Goal: Information Seeking & Learning: Learn about a topic

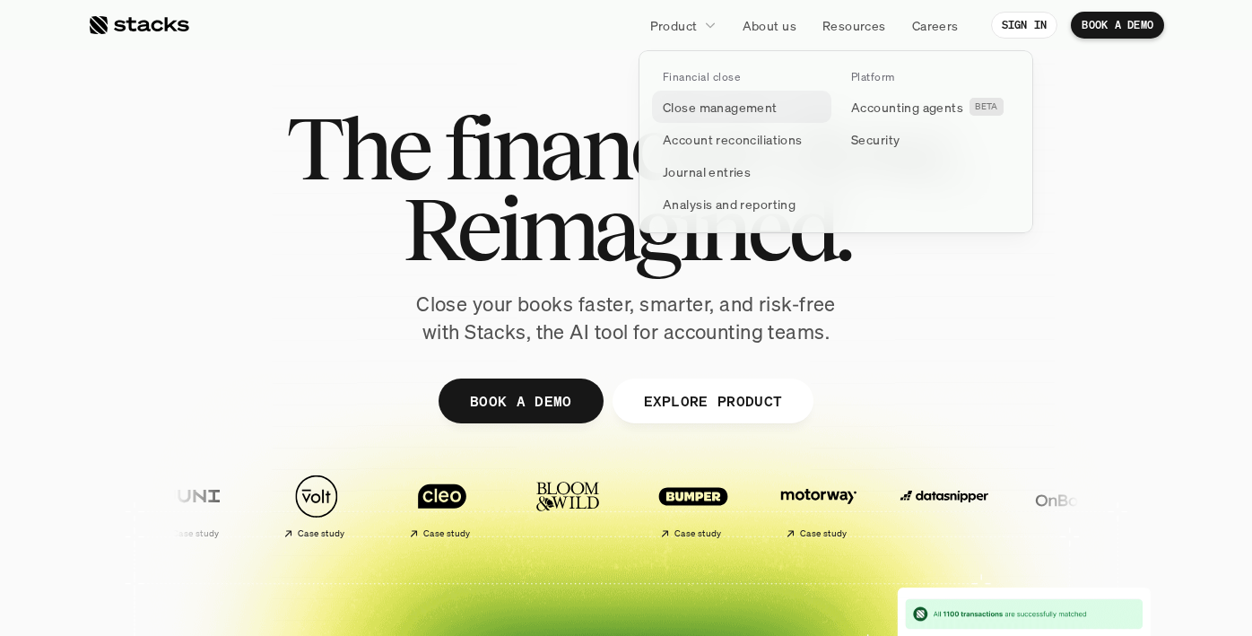
click at [715, 102] on p "Close management" at bounding box center [720, 107] width 115 height 19
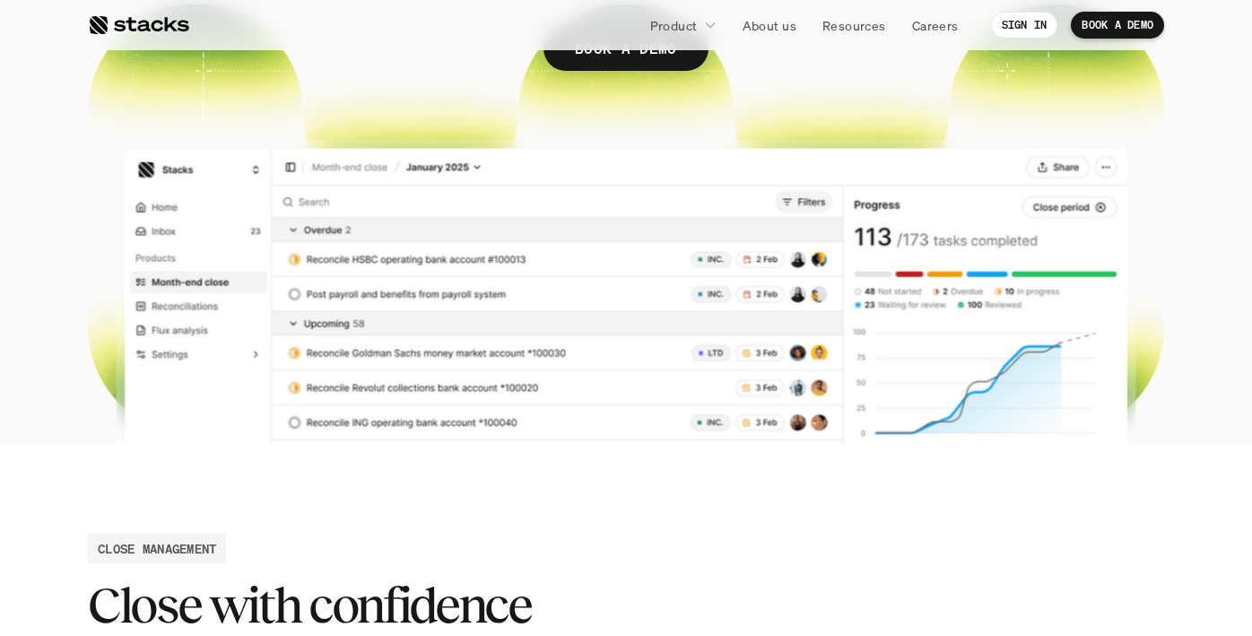
scroll to position [420, 0]
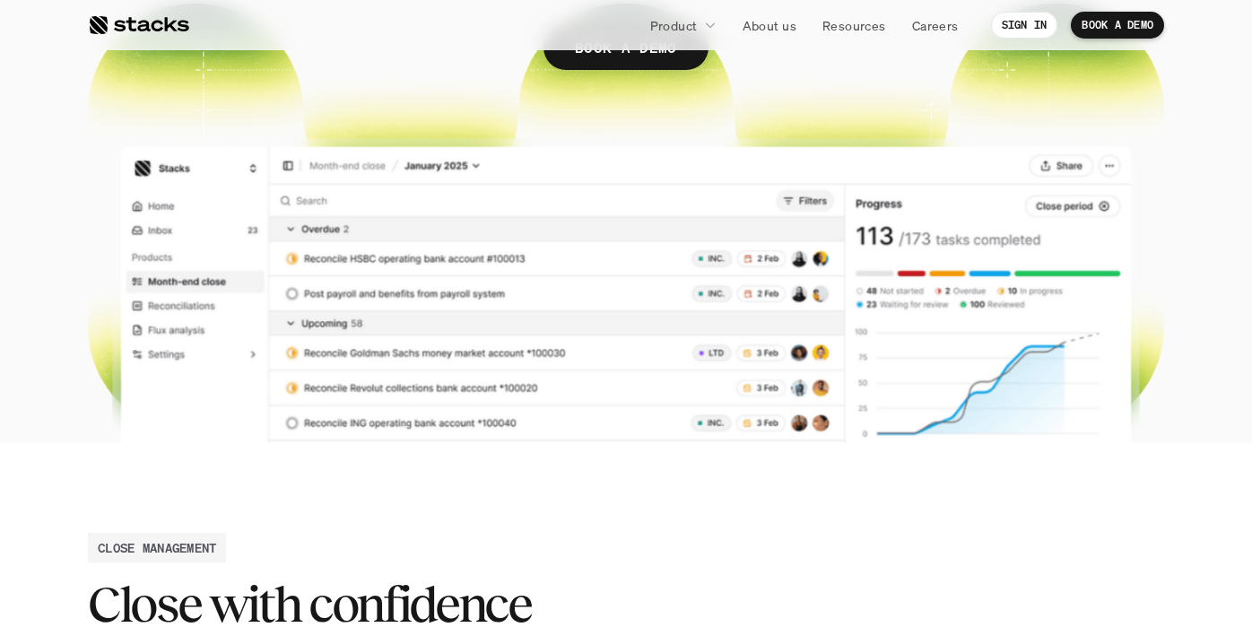
click at [626, 373] on div at bounding box center [626, 47] width 1076 height 791
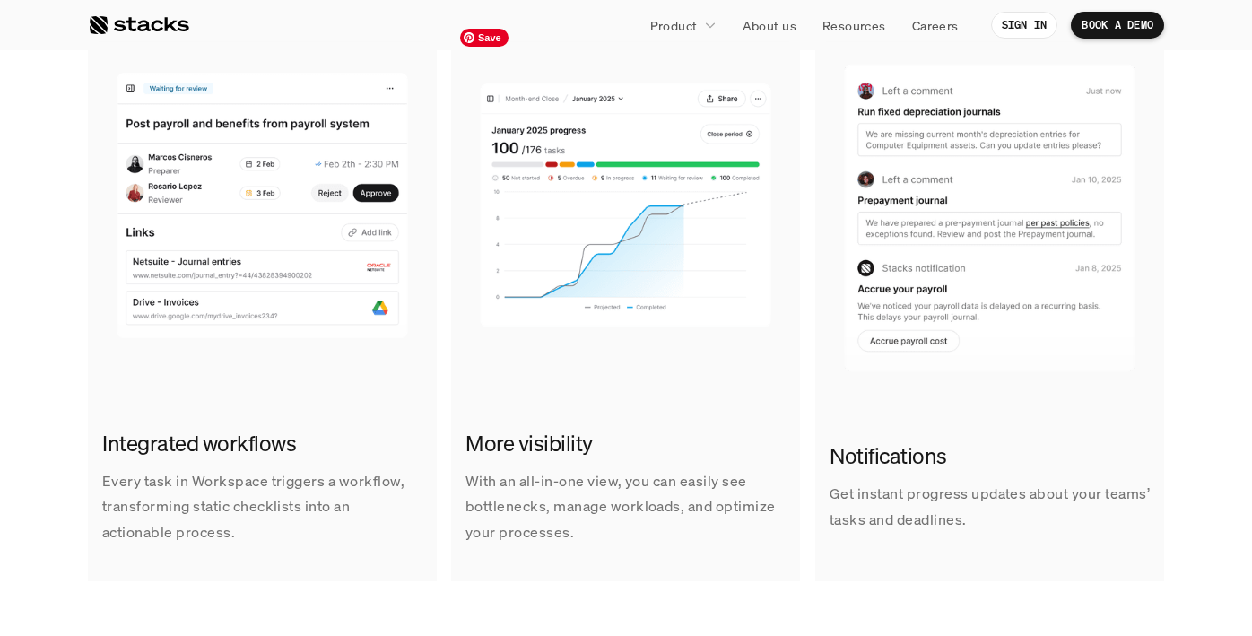
scroll to position [1243, 0]
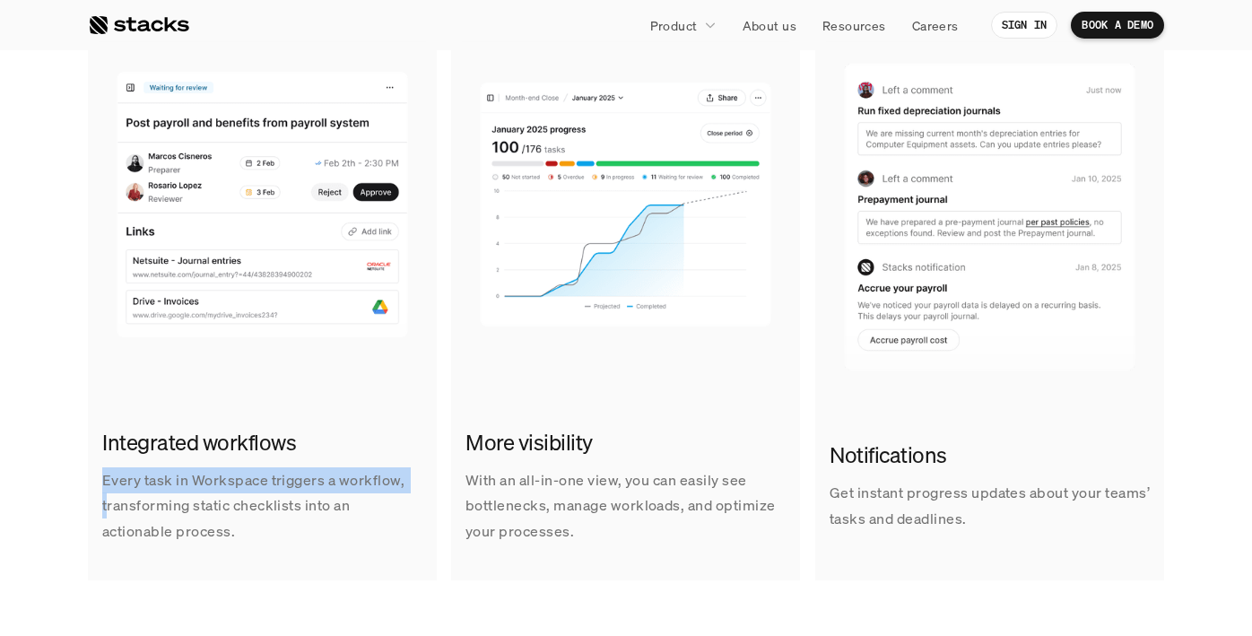
drag, startPoint x: 95, startPoint y: 484, endPoint x: 107, endPoint y: 495, distance: 15.9
click at [107, 495] on div "Integrated workflows Every task in Workspace triggers a workflow, transforming …" at bounding box center [262, 485] width 349 height 145
click at [107, 495] on p "Every task in Workspace triggers a workflow, transforming static checklists int…" at bounding box center [262, 505] width 320 height 77
drag, startPoint x: 98, startPoint y: 483, endPoint x: 70, endPoint y: 531, distance: 55.0
click at [70, 532] on section "CLOSE MANAGEMENT Close with confidence Keep your close on track. Workspace help…" at bounding box center [626, 152] width 1252 height 1066
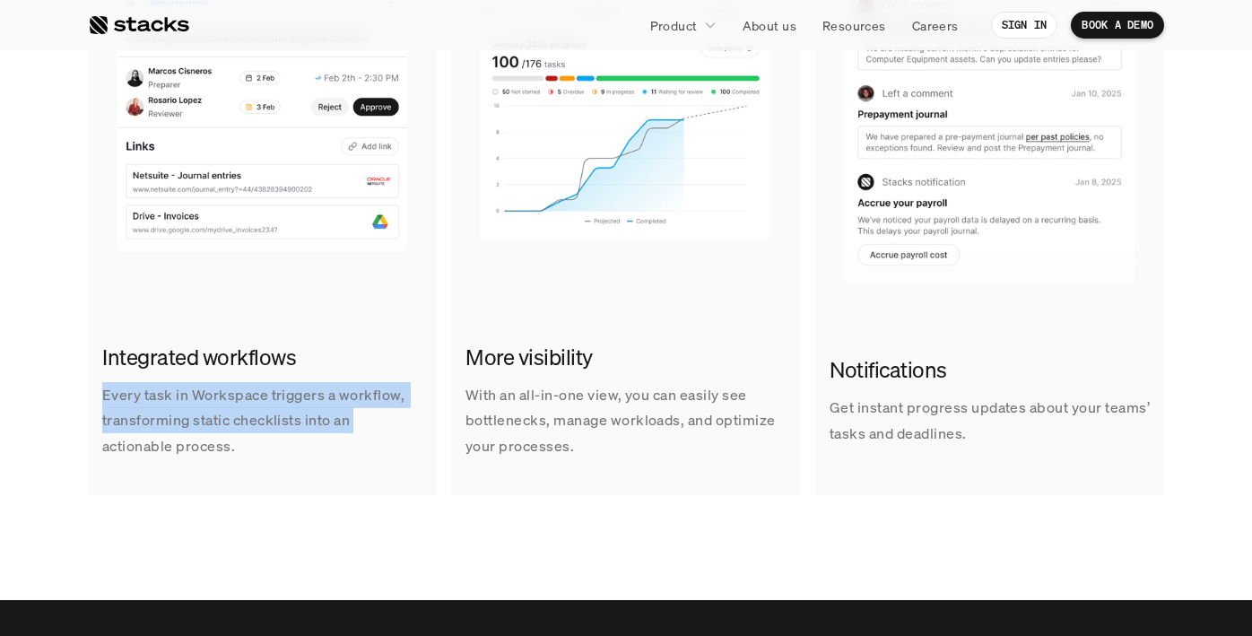
scroll to position [1333, 0]
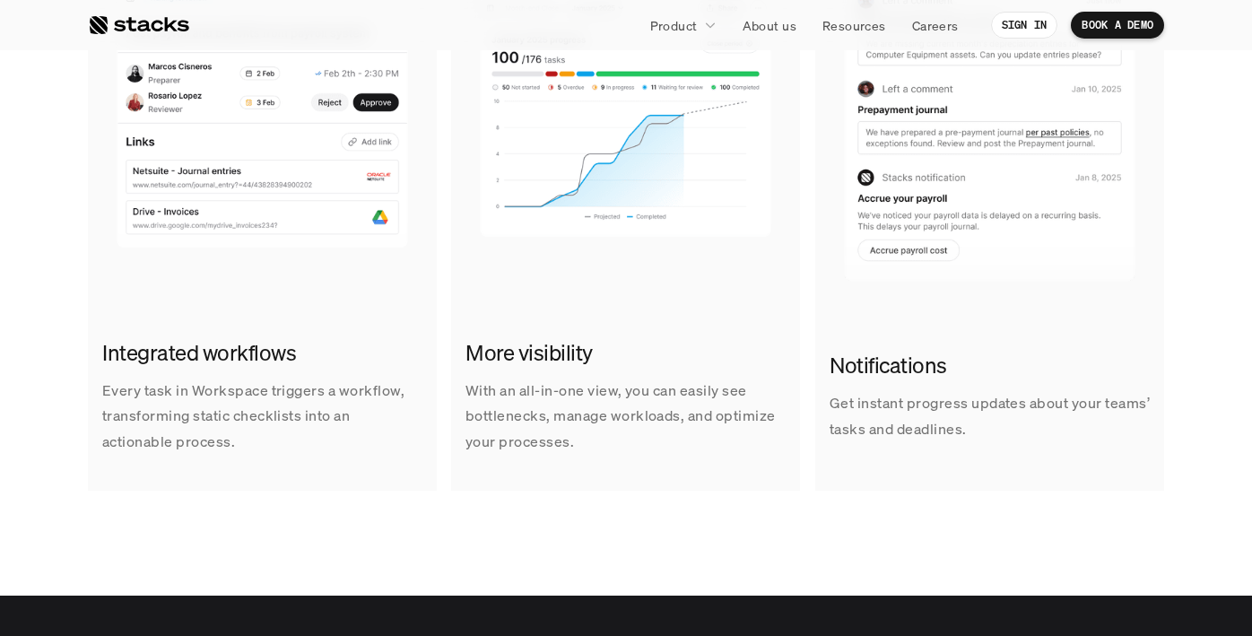
click at [209, 435] on p "Every task in Workspace triggers a workflow, transforming static checklists int…" at bounding box center [262, 415] width 320 height 77
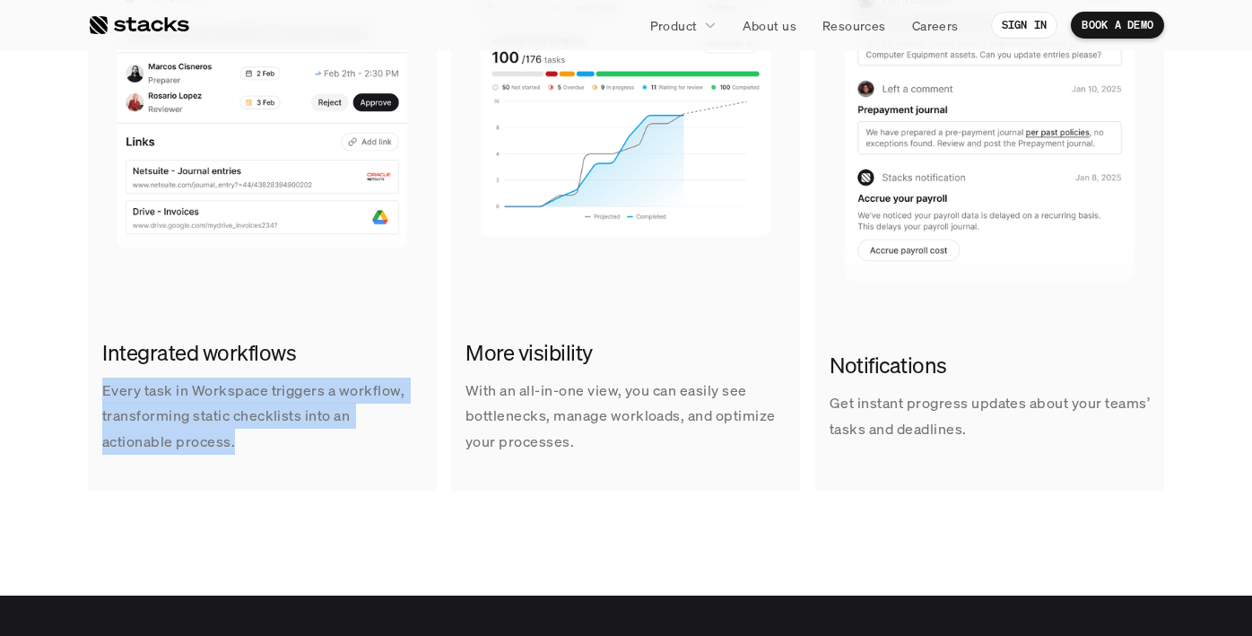
drag, startPoint x: 103, startPoint y: 394, endPoint x: 167, endPoint y: 461, distance: 92.6
click at [167, 461] on div "Integrated workflows Every task in Workspace triggers a workflow, transforming …" at bounding box center [262, 396] width 349 height 145
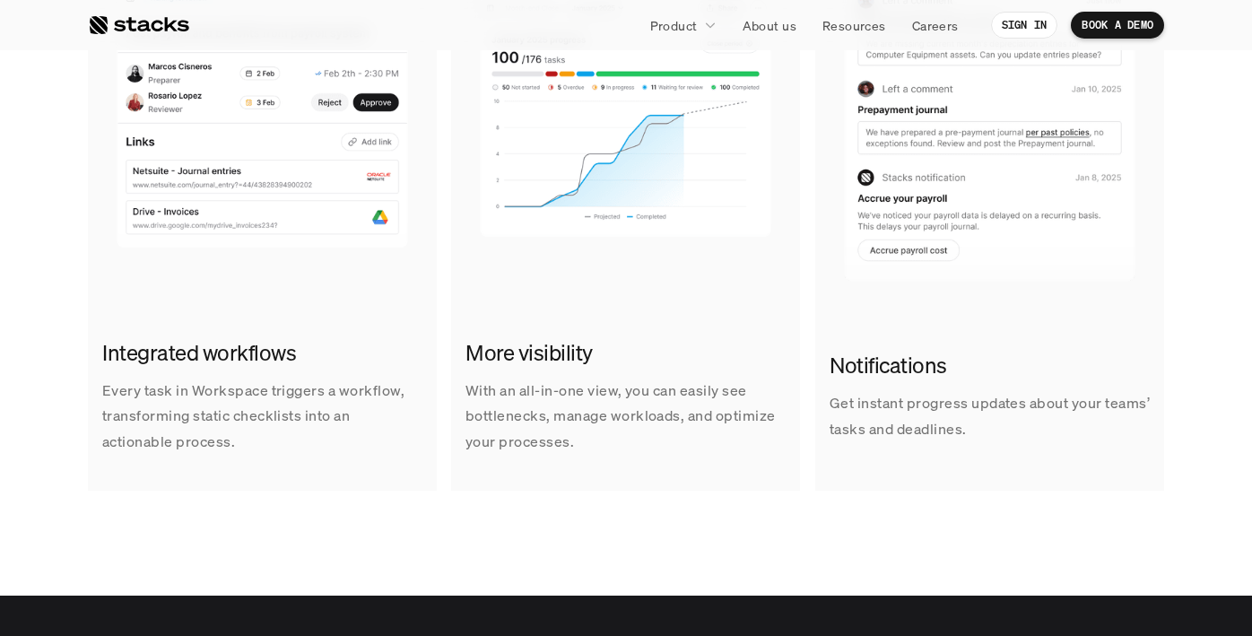
click at [481, 351] on h2 "More visibility" at bounding box center [625, 353] width 320 height 30
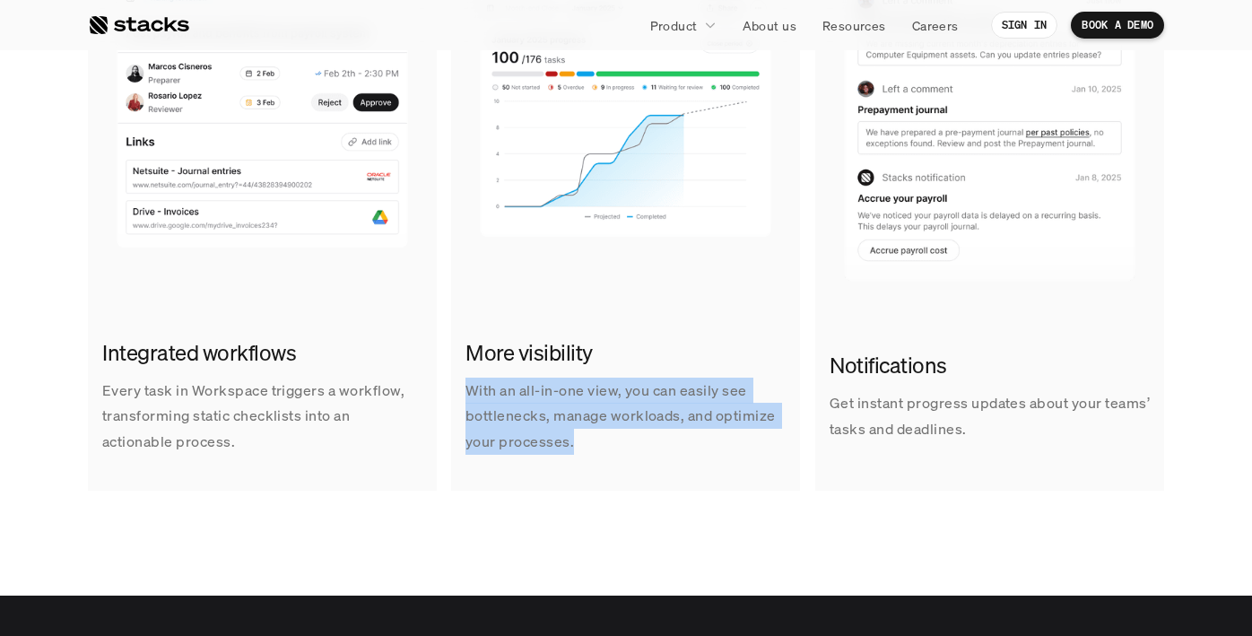
drag, startPoint x: 458, startPoint y: 394, endPoint x: 443, endPoint y: 485, distance: 91.8
click at [443, 485] on div "Integrated workflows Every task in Workspace triggers a workflow, transforming …" at bounding box center [626, 226] width 1076 height 594
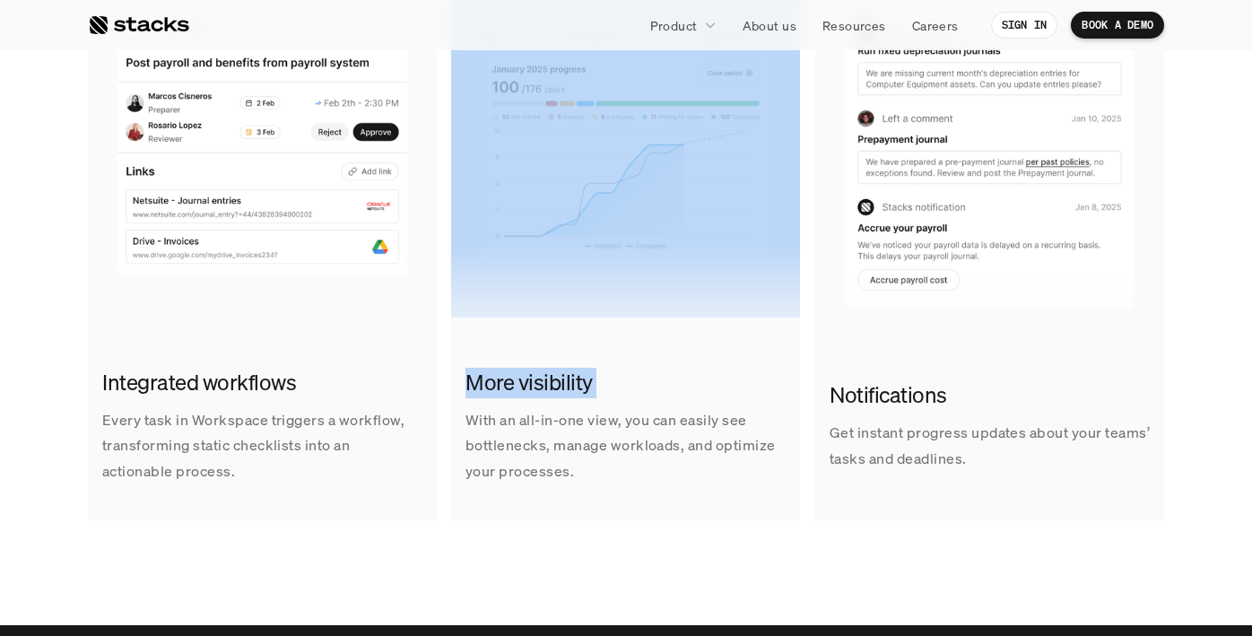
scroll to position [1305, 0]
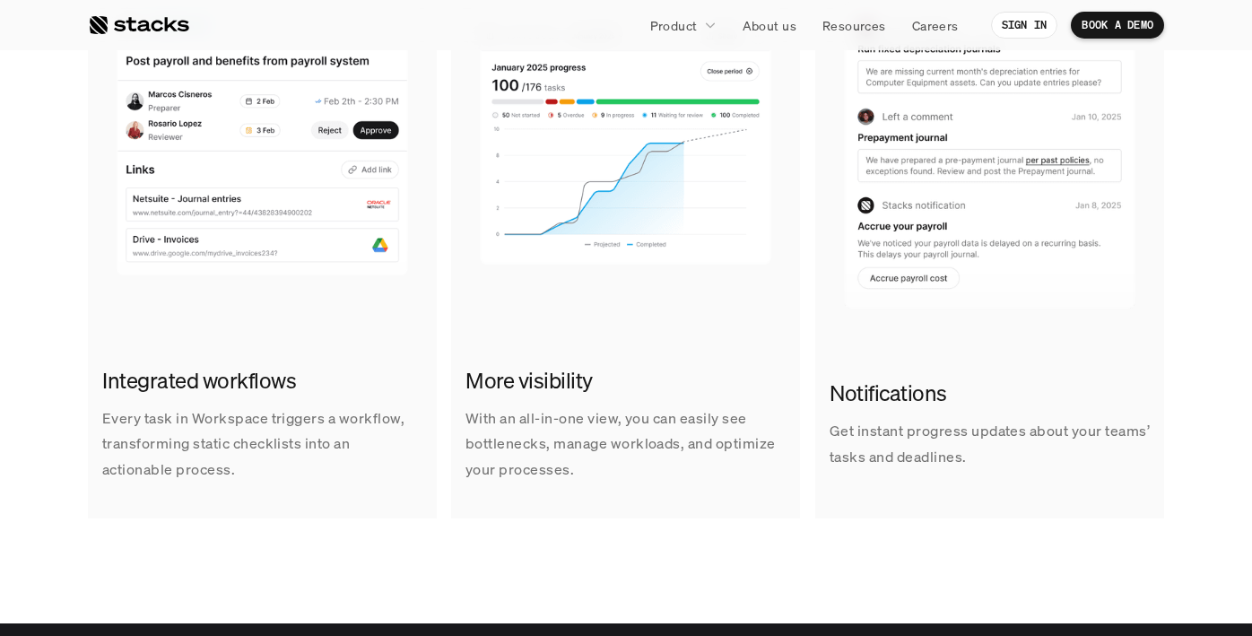
click at [852, 455] on p "Get instant progress updates about your teams’ tasks and deadlines." at bounding box center [989, 444] width 320 height 52
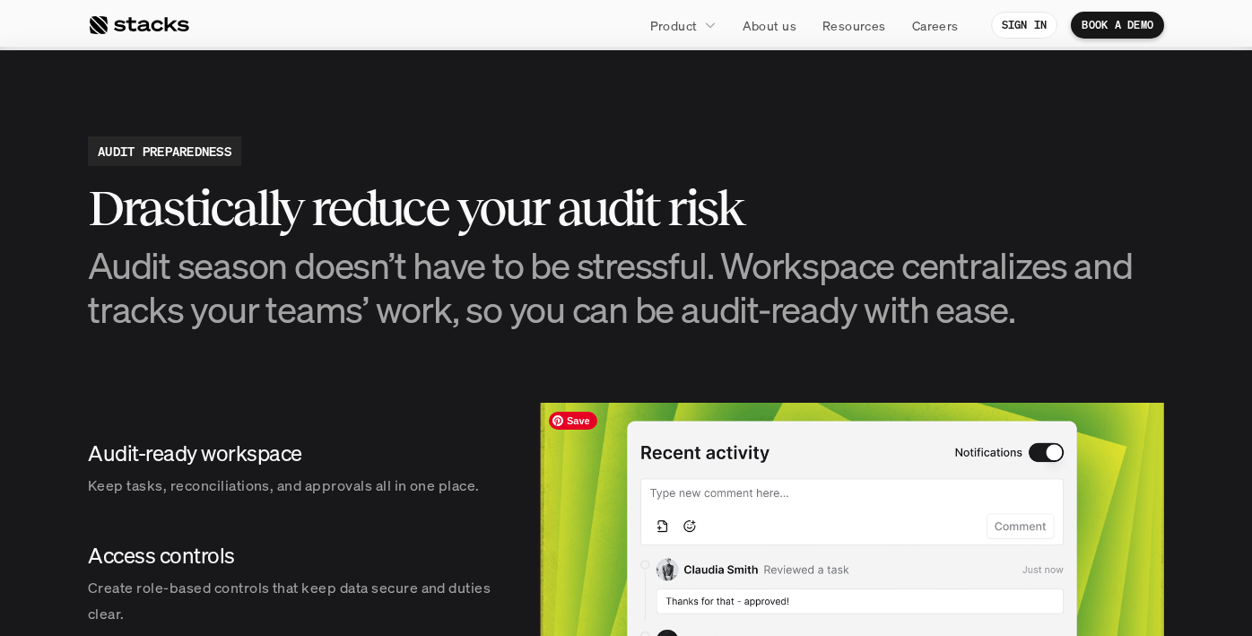
scroll to position [1883, 0]
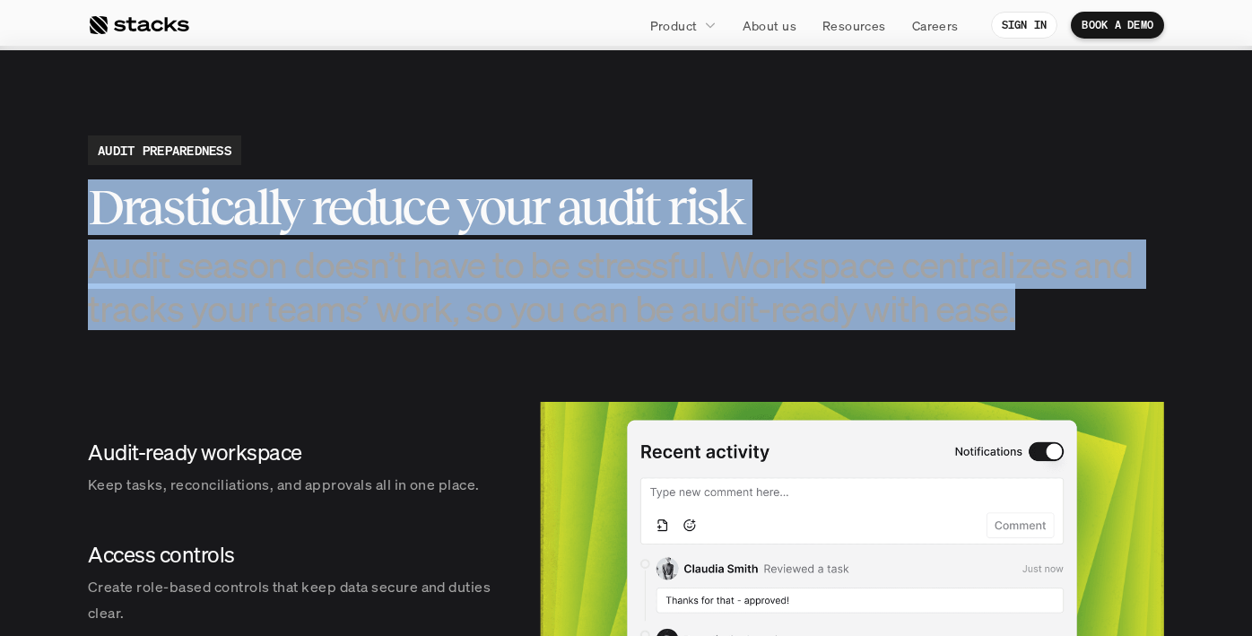
drag, startPoint x: 84, startPoint y: 198, endPoint x: 93, endPoint y: 340, distance: 141.9
click at [93, 341] on section "AUDIT PREPAREDNESS Drastically reduce your audit risk Audit season doesn’t have…" at bounding box center [626, 463] width 1252 height 834
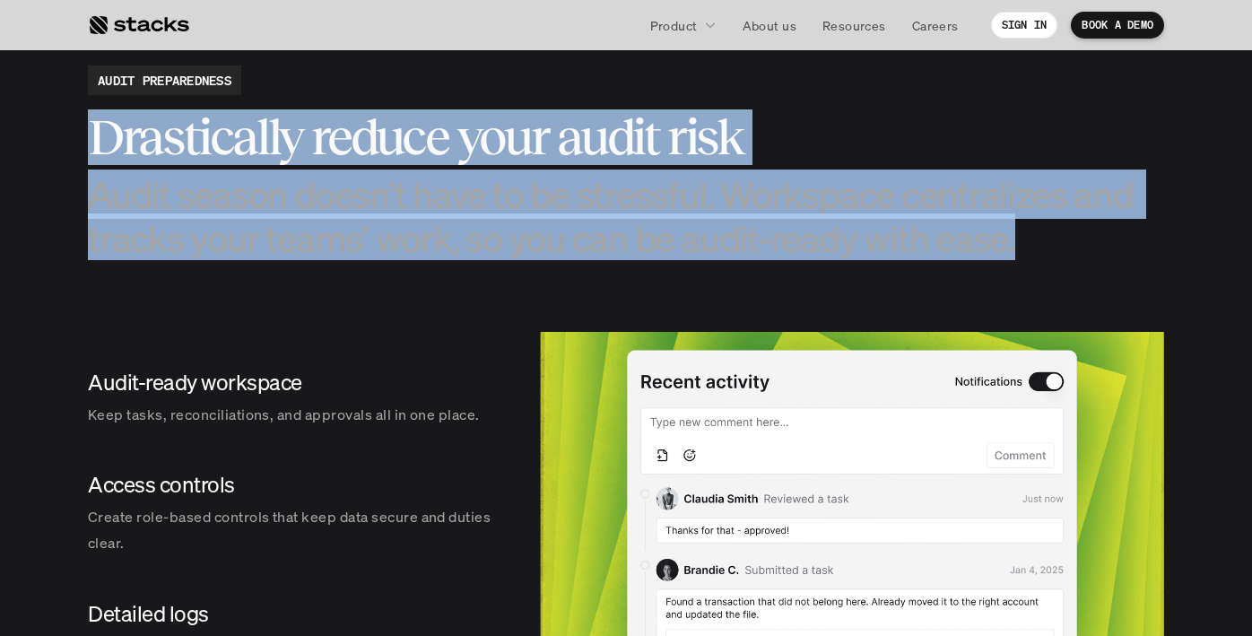
scroll to position [1962, 0]
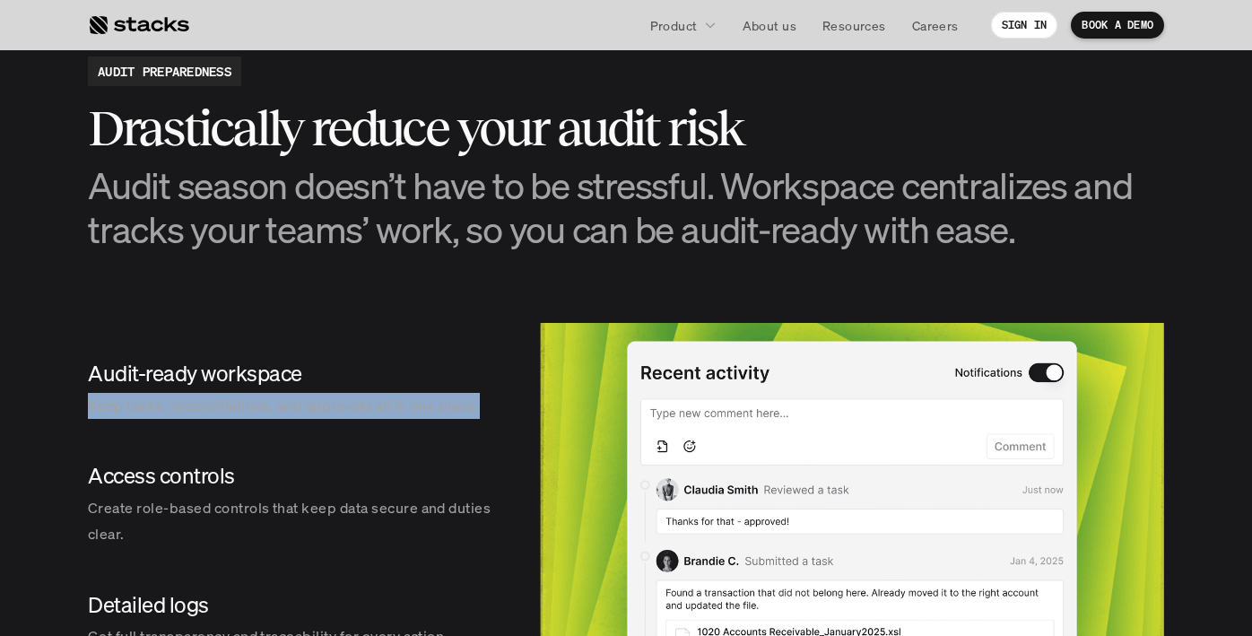
drag, startPoint x: 85, startPoint y: 408, endPoint x: 91, endPoint y: 428, distance: 20.7
click at [92, 428] on section "AUDIT PREPAREDNESS Drastically reduce your audit risk Audit season doesn’t have…" at bounding box center [626, 384] width 1252 height 834
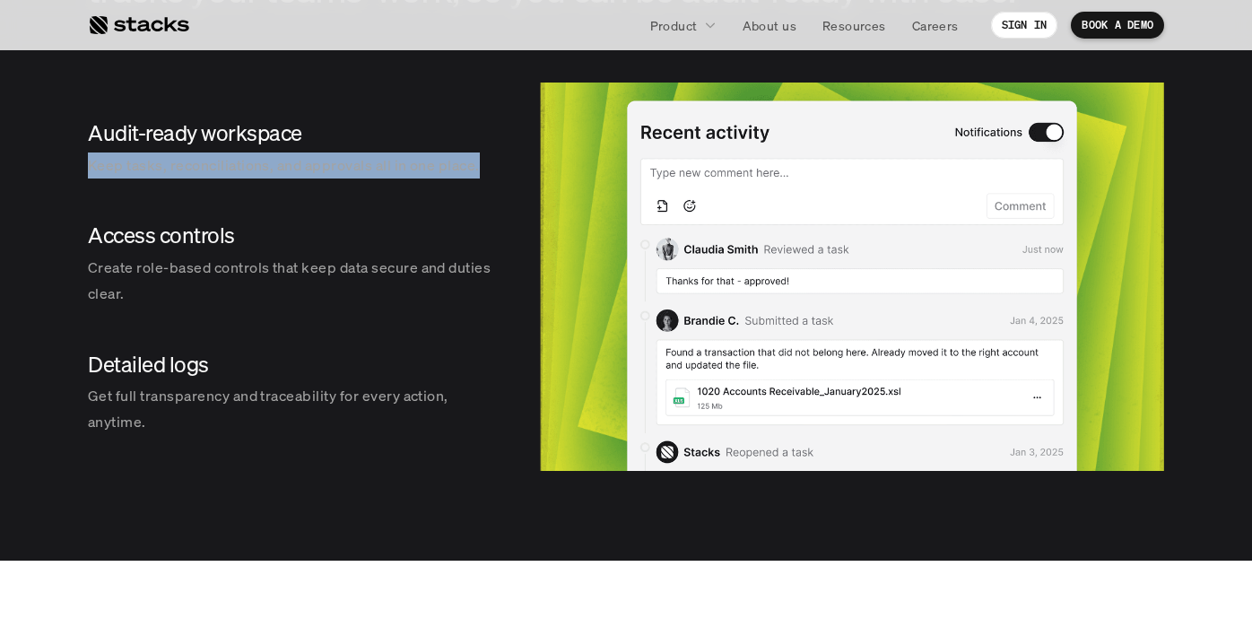
scroll to position [2208, 0]
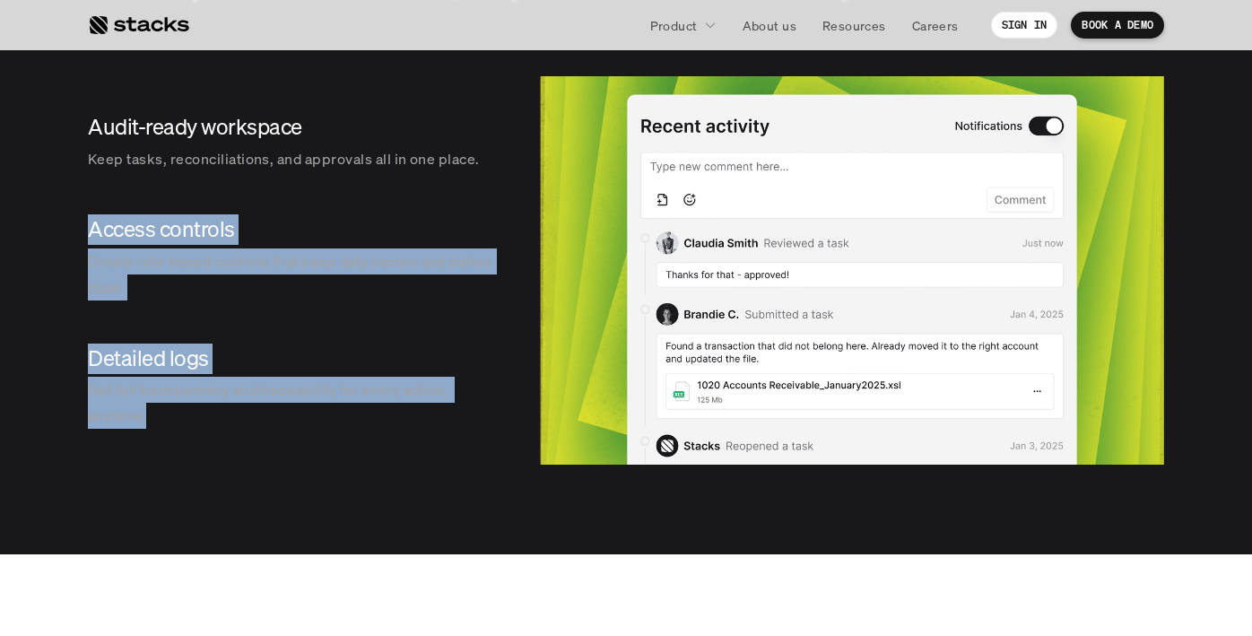
drag, startPoint x: 82, startPoint y: 230, endPoint x: 89, endPoint y: 430, distance: 200.9
click at [91, 431] on section "AUDIT PREPAREDNESS Drastically reduce your audit risk Audit season doesn’t have…" at bounding box center [626, 137] width 1252 height 834
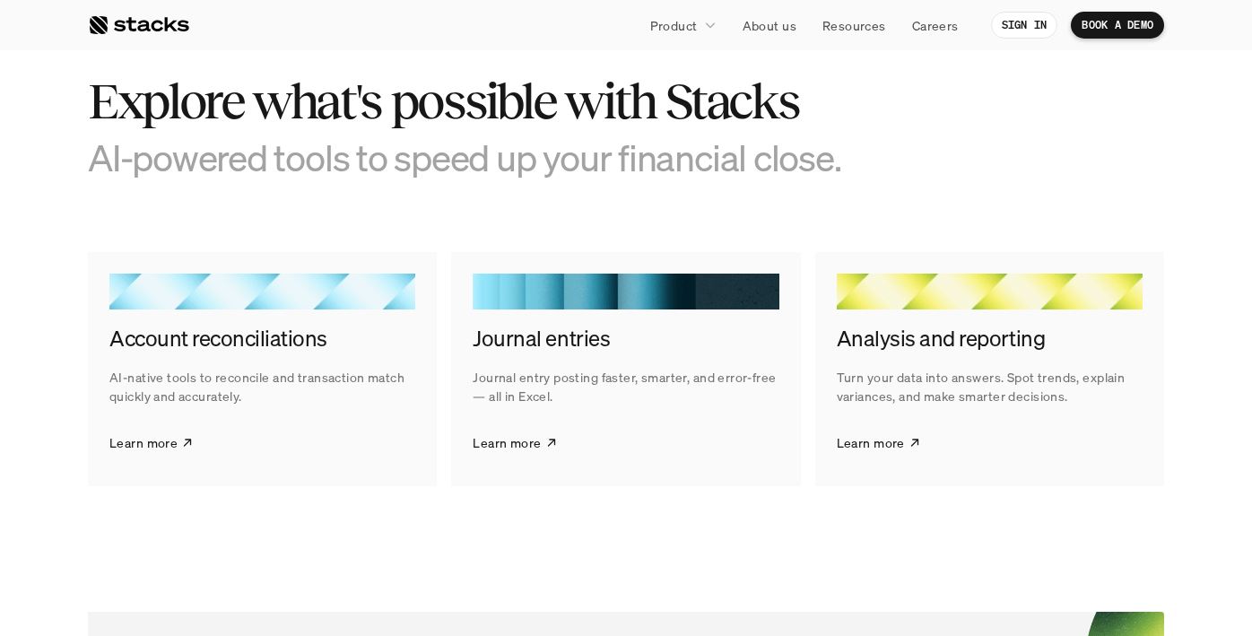
scroll to position [2721, 0]
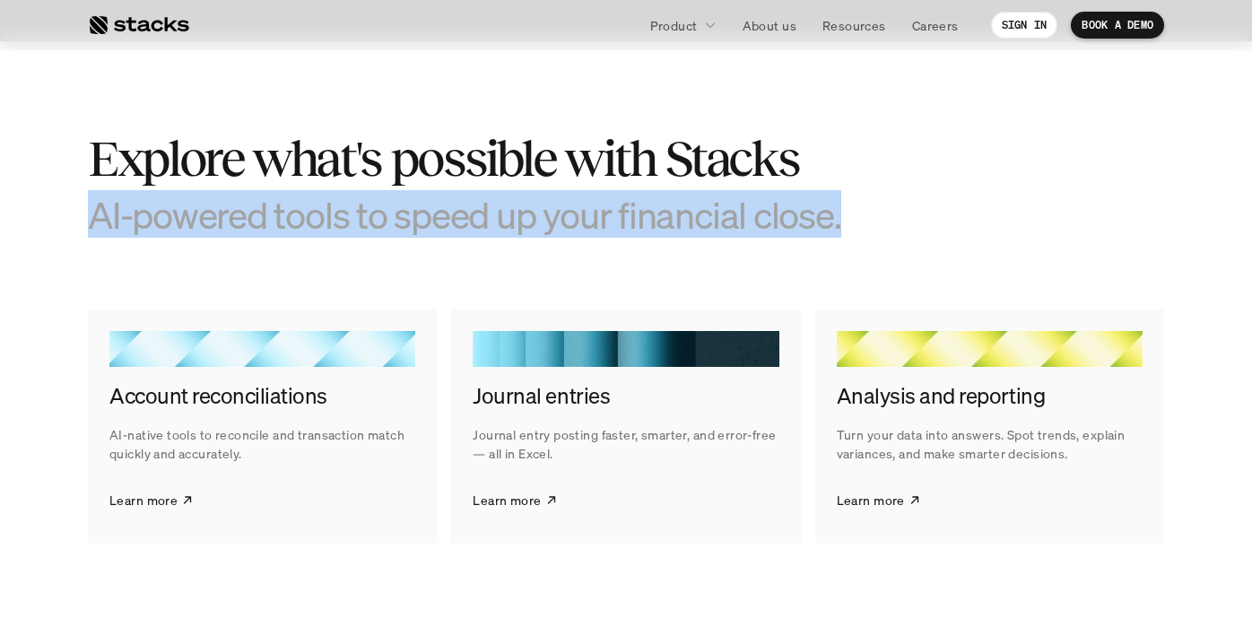
drag, startPoint x: 84, startPoint y: 222, endPoint x: 160, endPoint y: 272, distance: 90.0
click at [160, 272] on section "Explore what's possible with Stacks AI-powered tools to speed up your financial…" at bounding box center [626, 337] width 1252 height 592
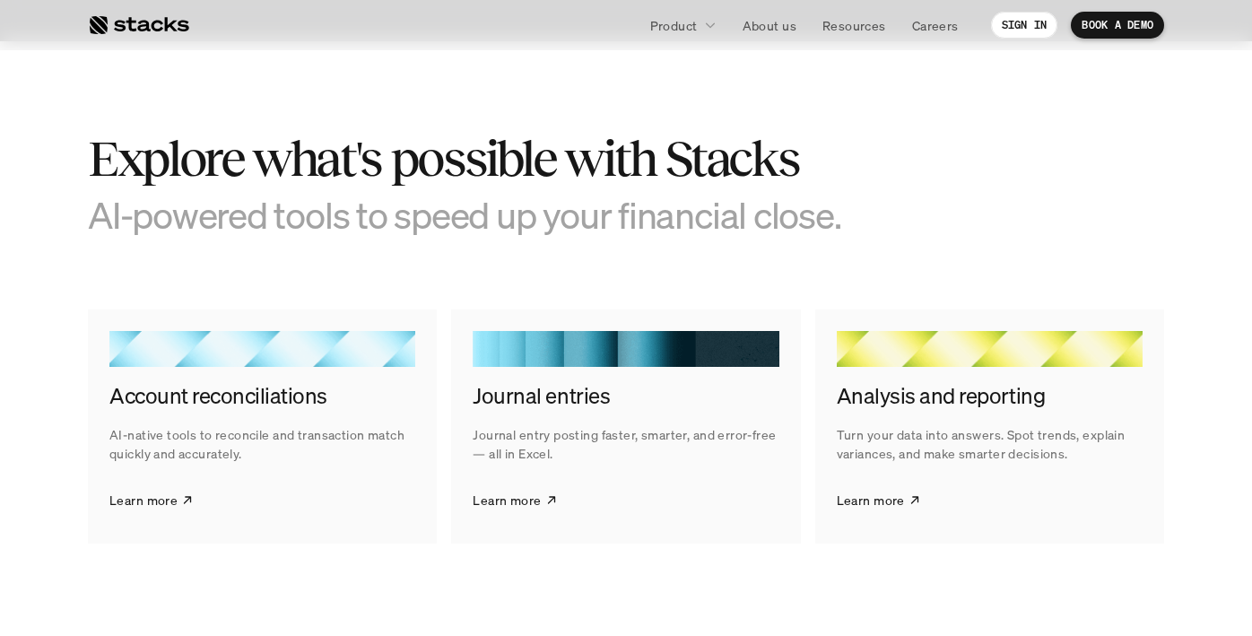
click at [143, 423] on div "Account reconciliations AI-native tools to reconcile and transaction match quic…" at bounding box center [262, 426] width 349 height 235
click at [143, 505] on p "Learn more" at bounding box center [143, 499] width 68 height 19
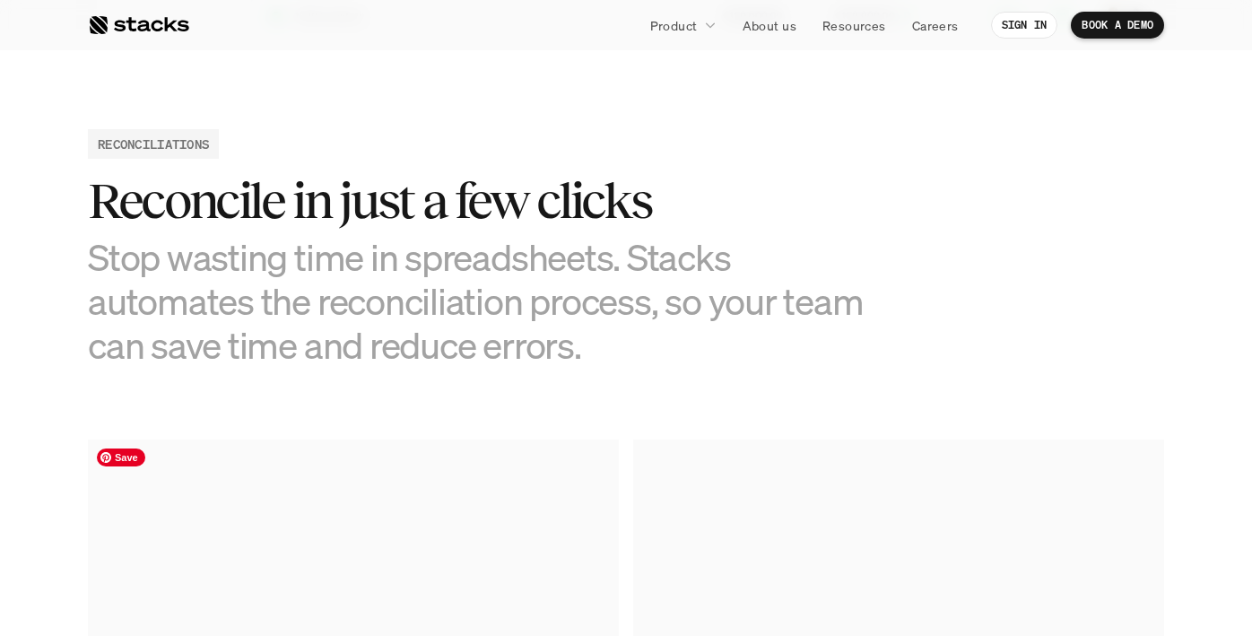
scroll to position [810, 0]
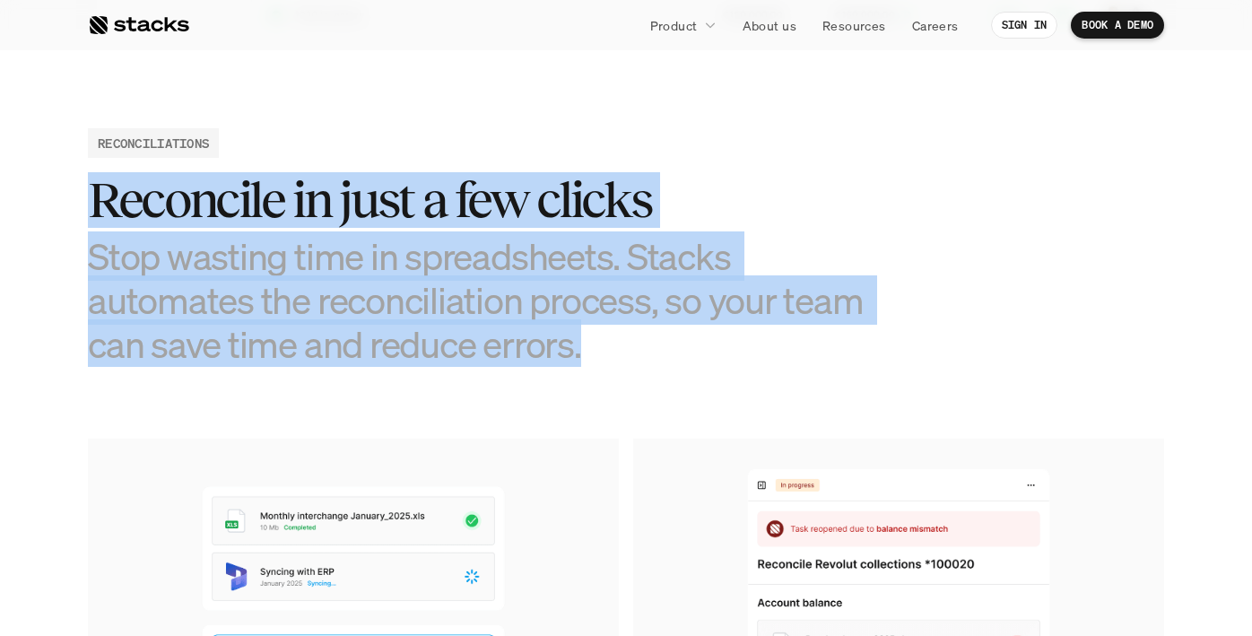
drag, startPoint x: 96, startPoint y: 195, endPoint x: 131, endPoint y: 394, distance: 202.1
click at [131, 394] on section "RECONCILIATIONS Reconcile in just a few clicks Stop wasting time in spreadsheet…" at bounding box center [626, 539] width 1252 height 1000
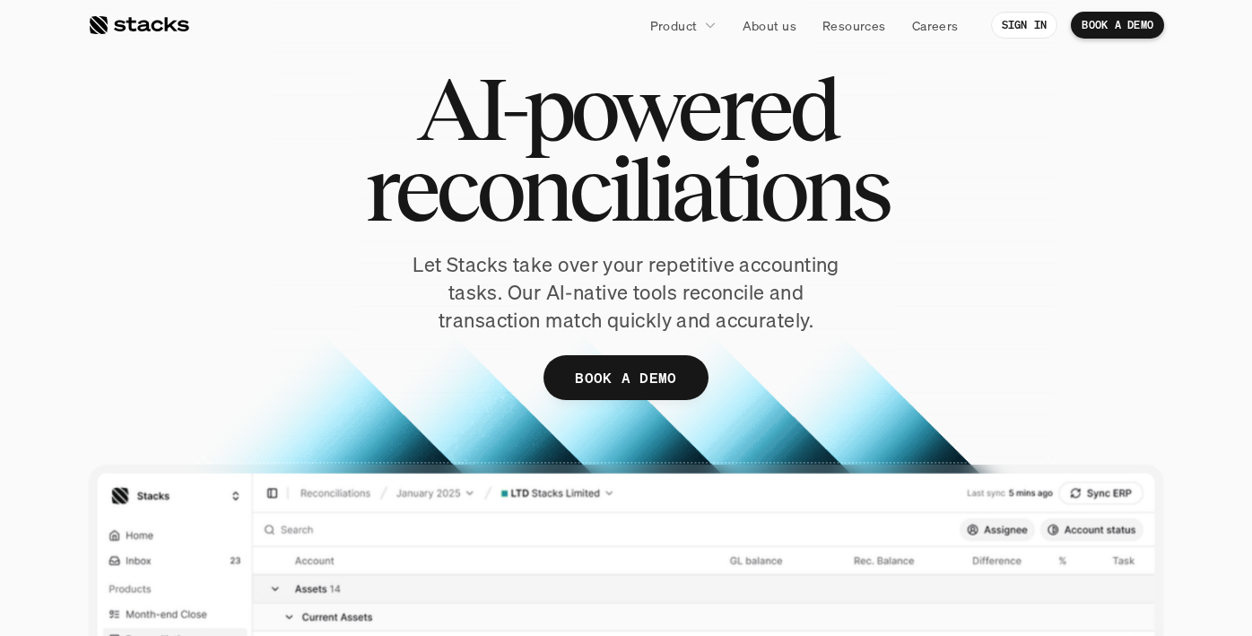
scroll to position [0, 0]
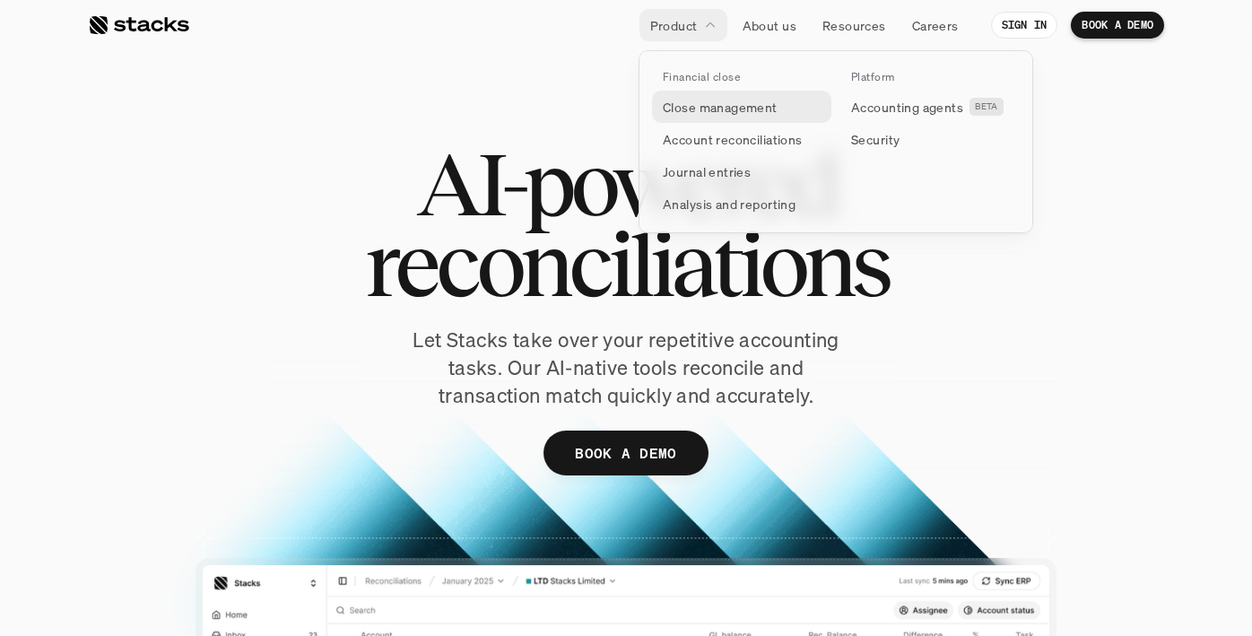
click at [685, 104] on p "Close management" at bounding box center [720, 107] width 115 height 19
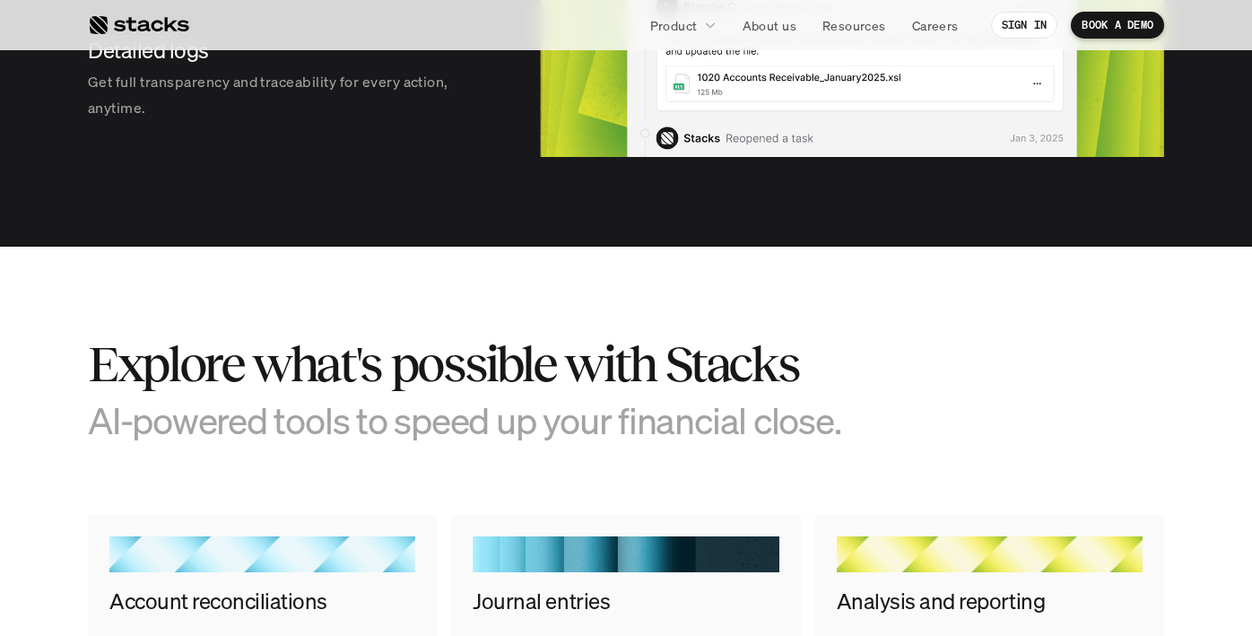
scroll to position [2732, 0]
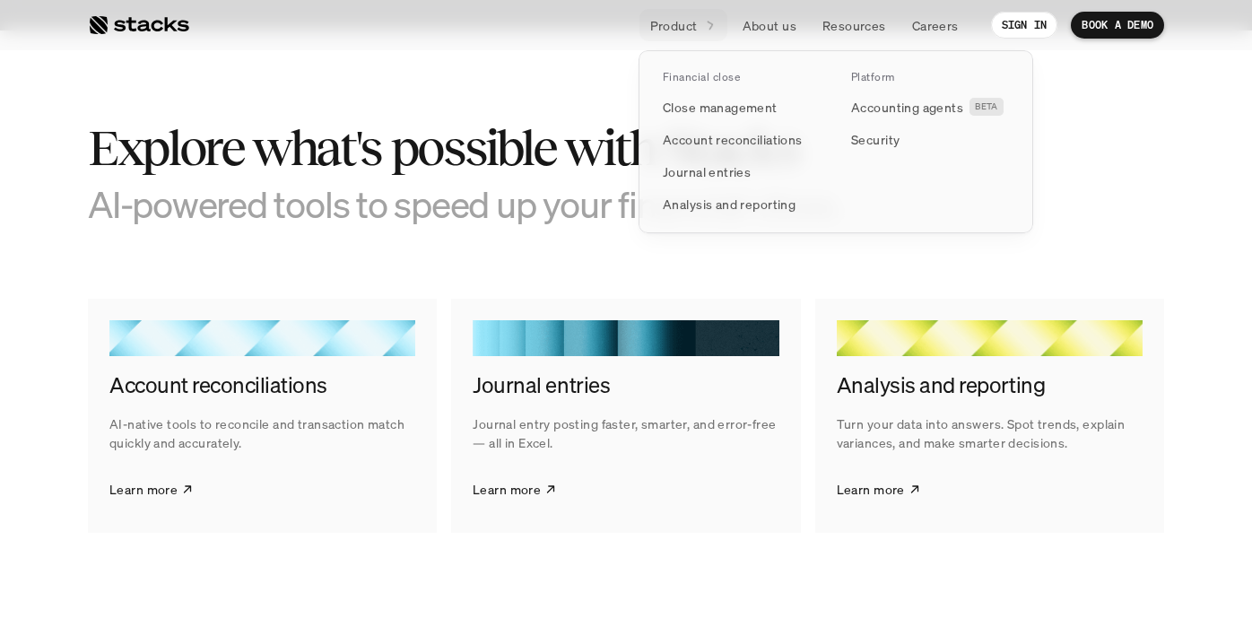
click at [685, 31] on p "Product" at bounding box center [674, 25] width 48 height 19
click at [694, 142] on p "Account reconciliations" at bounding box center [733, 139] width 140 height 19
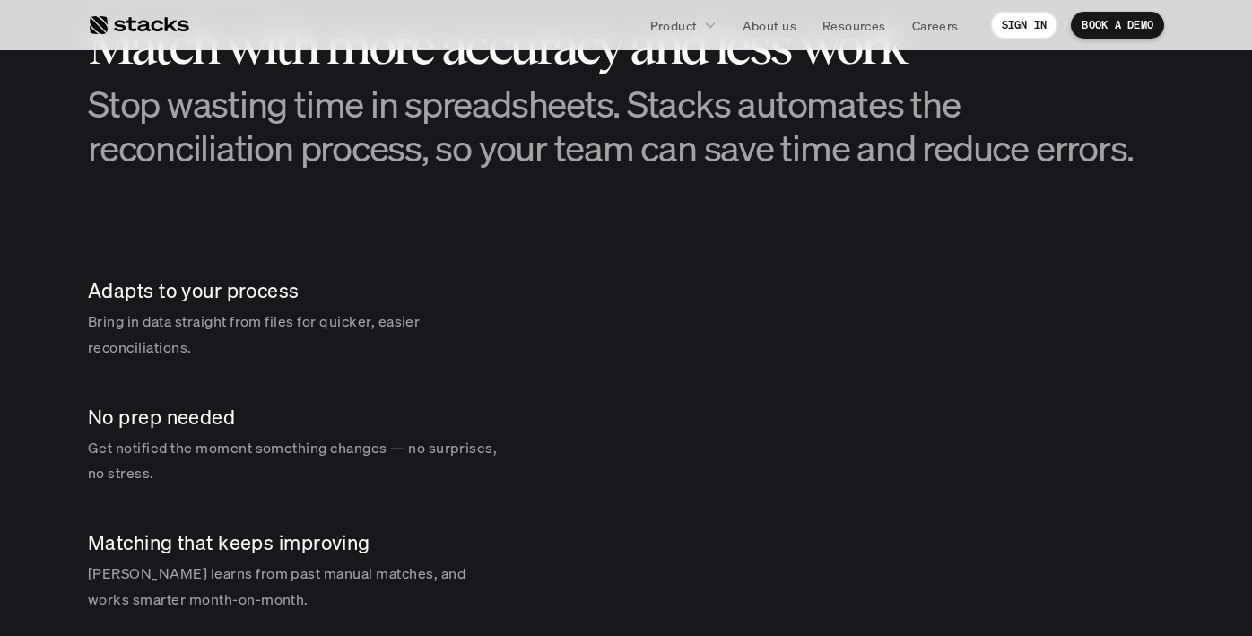
scroll to position [2485, 0]
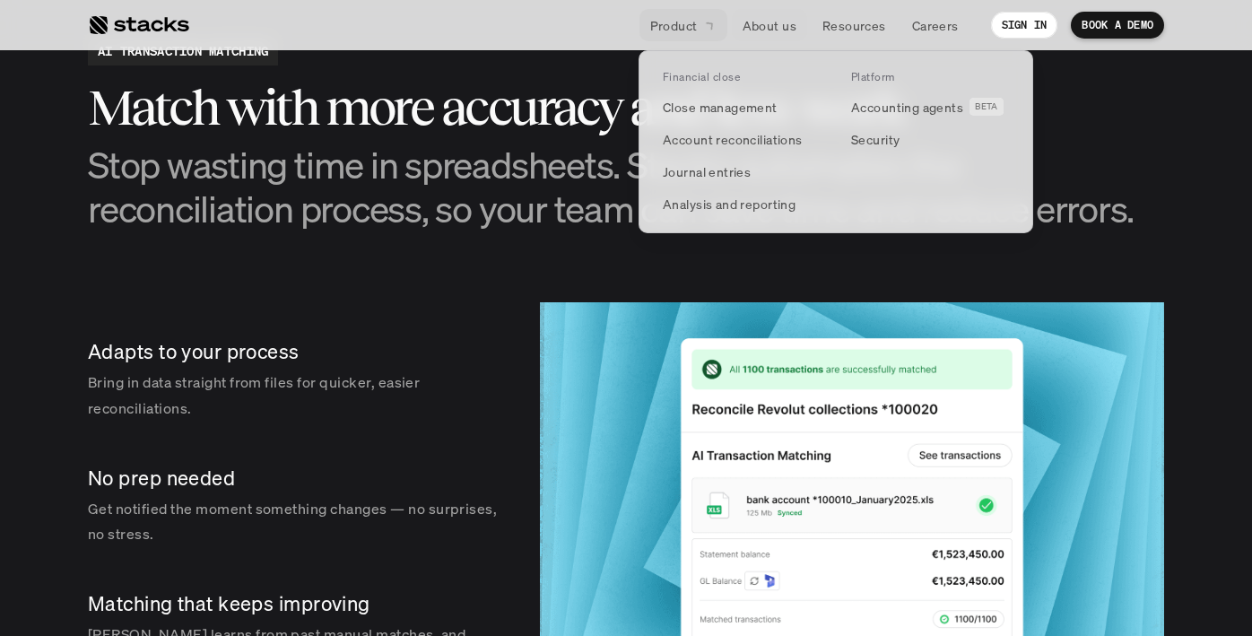
click at [654, 27] on p "Product" at bounding box center [674, 25] width 48 height 19
click at [906, 110] on p "Accounting agents" at bounding box center [907, 107] width 112 height 19
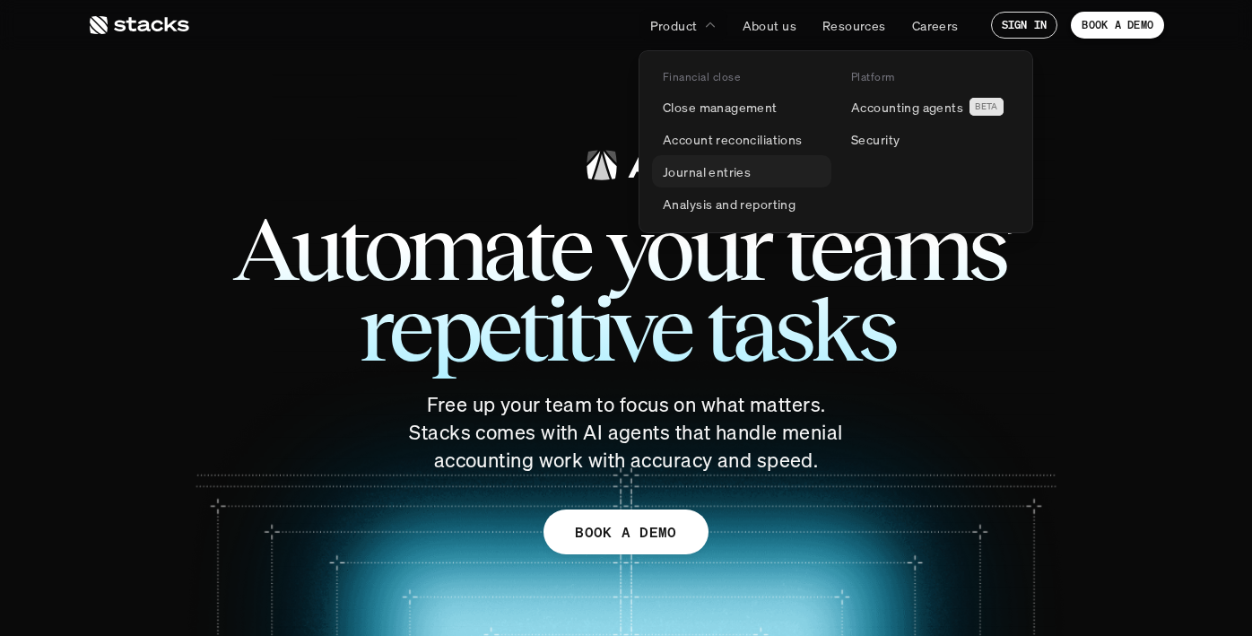
click at [712, 170] on p "Journal entries" at bounding box center [707, 171] width 88 height 19
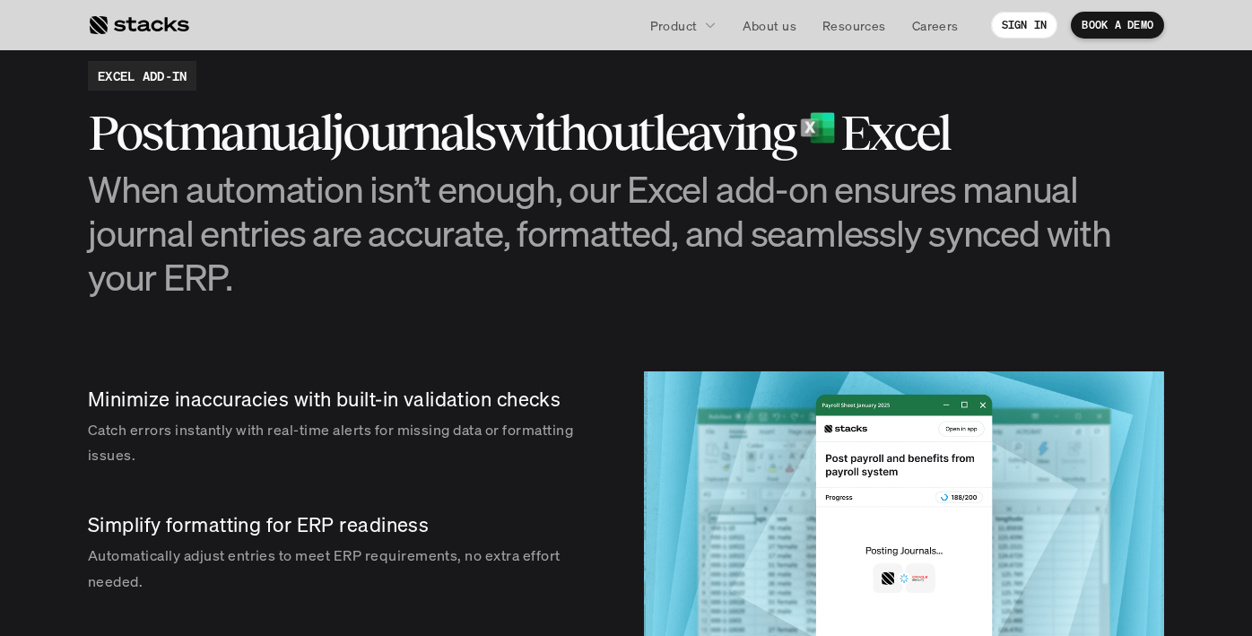
scroll to position [915, 0]
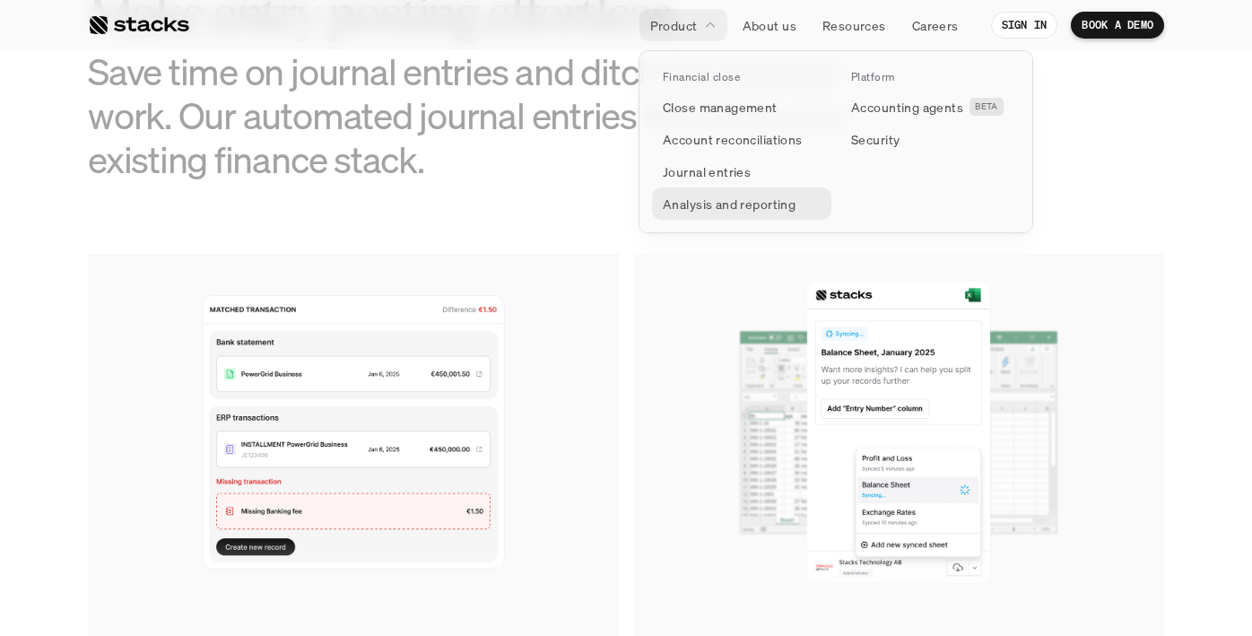
click at [701, 203] on p "Analysis and reporting" at bounding box center [729, 204] width 133 height 19
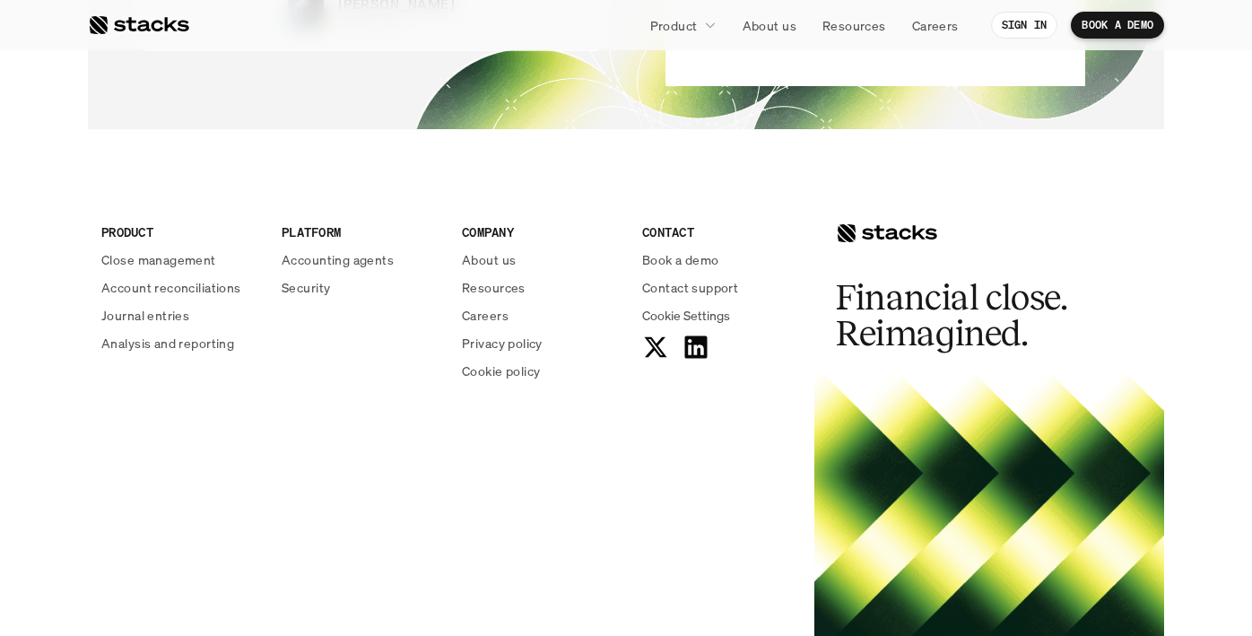
scroll to position [4764, 0]
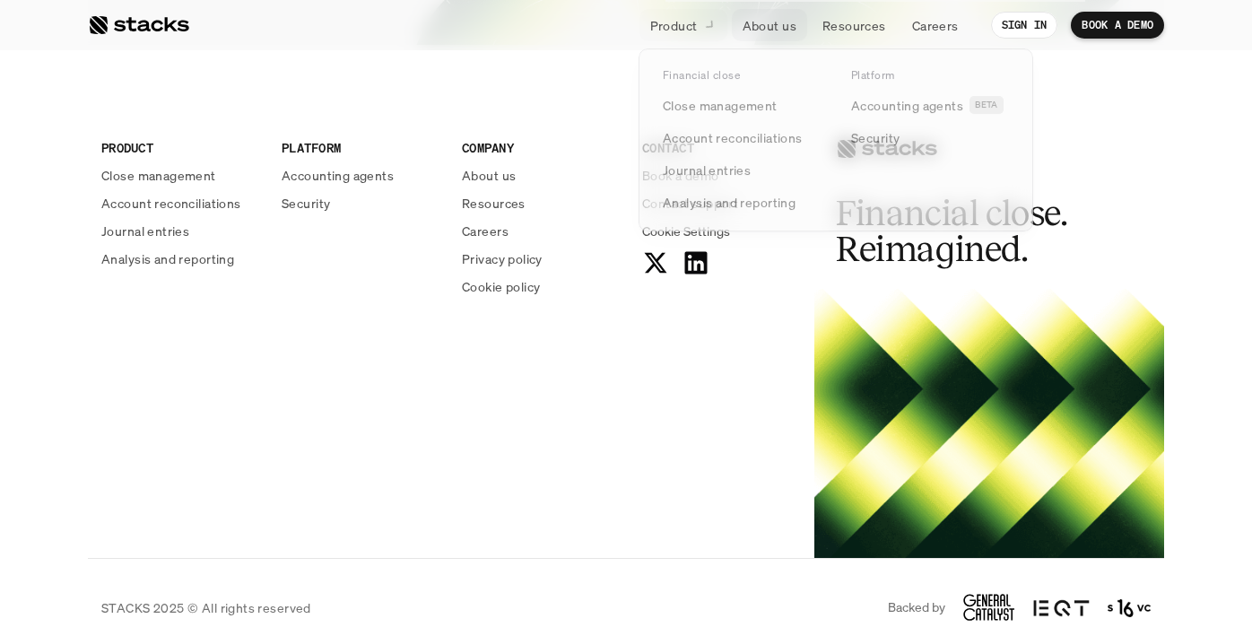
click at [711, 25] on icon at bounding box center [710, 25] width 18 height 18
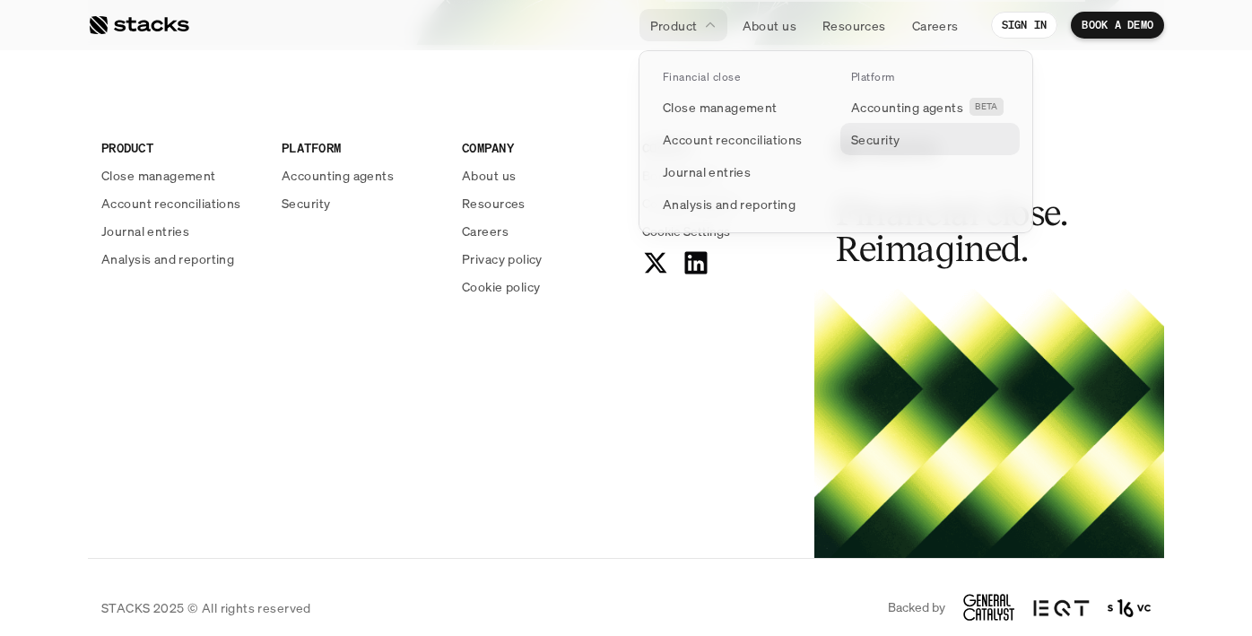
click at [862, 143] on p "Security" at bounding box center [875, 139] width 48 height 19
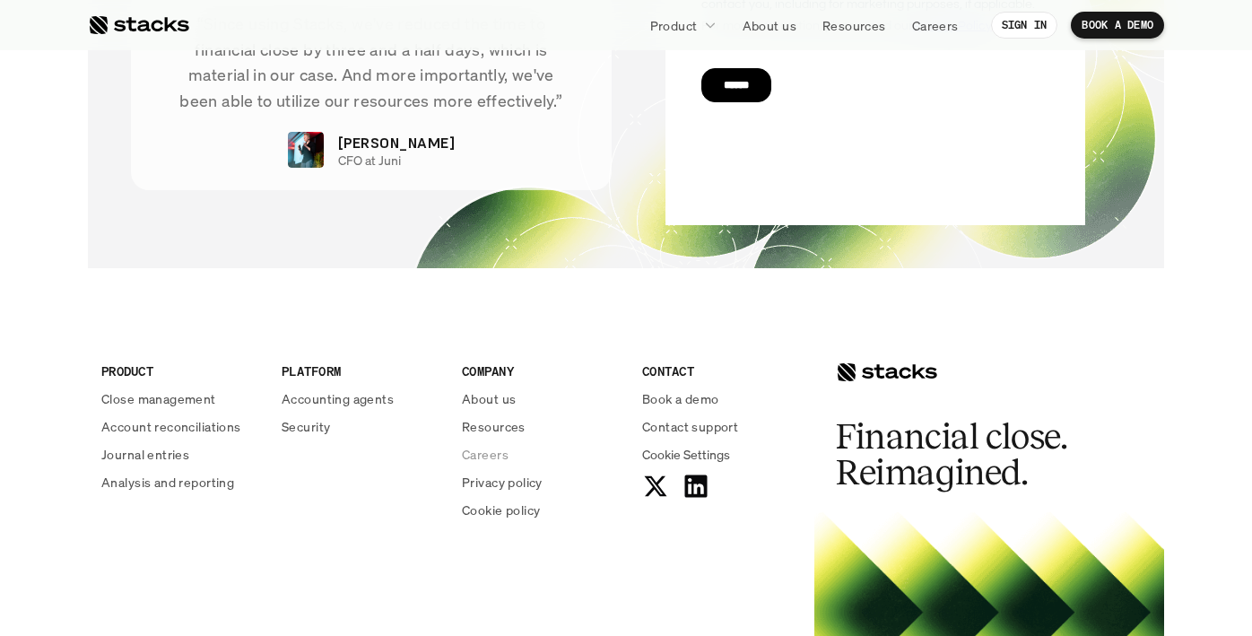
scroll to position [6362, 0]
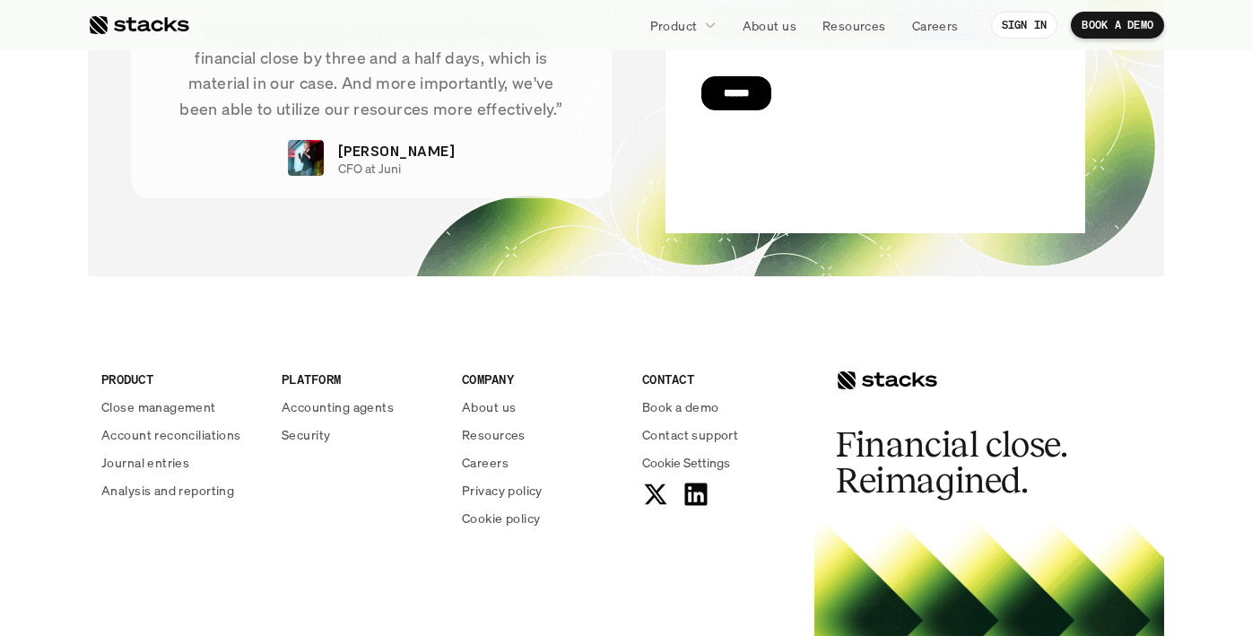
click at [489, 393] on div "COMPANY About us Resources Careers Privacy policy Cookie policy" at bounding box center [541, 448] width 159 height 158
click at [489, 418] on div "COMPANY About us Resources Careers Privacy policy Cookie policy" at bounding box center [541, 448] width 159 height 158
click at [482, 406] on p "About us" at bounding box center [489, 406] width 54 height 19
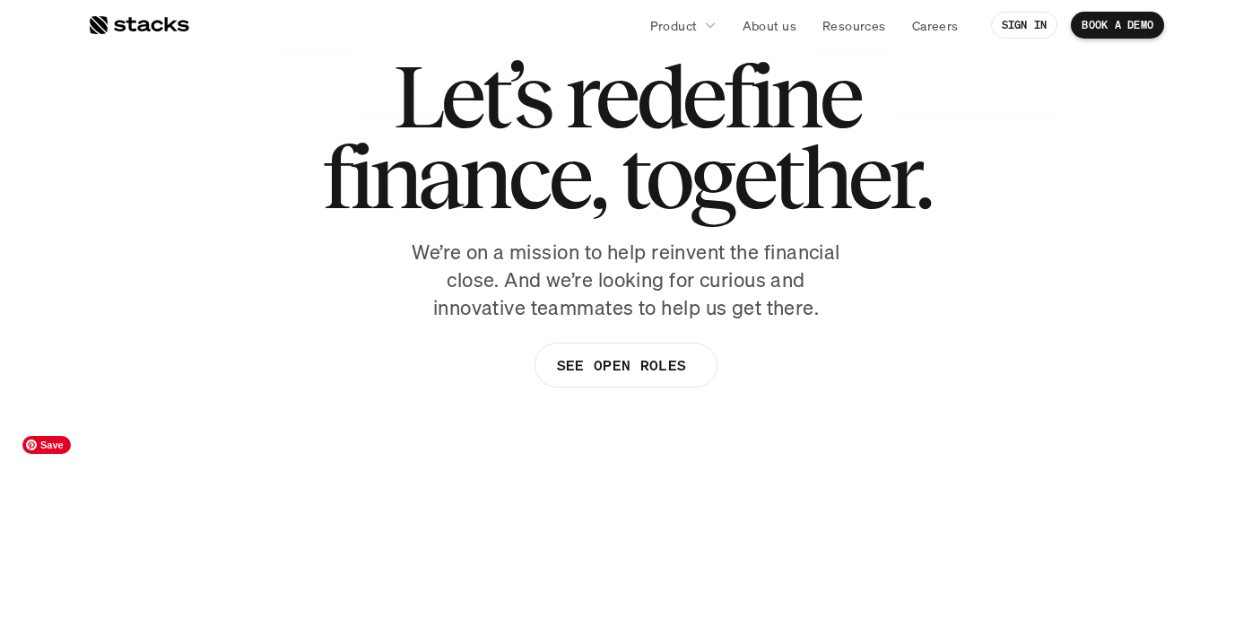
scroll to position [87, 0]
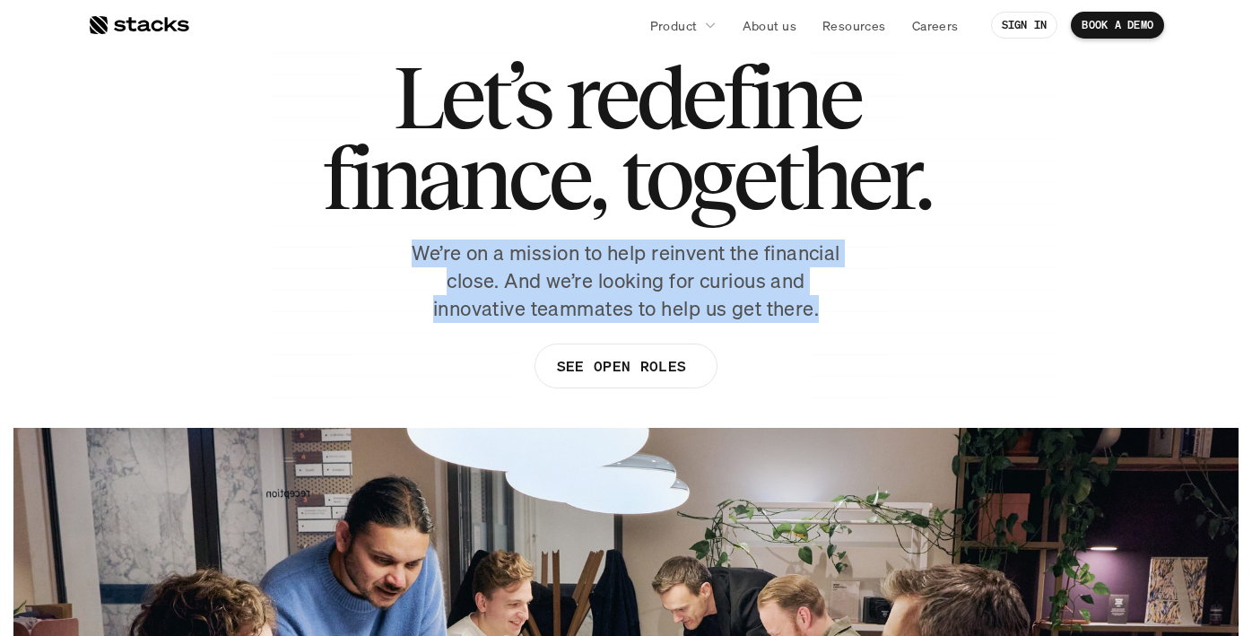
drag, startPoint x: 406, startPoint y: 257, endPoint x: 472, endPoint y: 333, distance: 100.4
click at [472, 333] on div "Let’s redefine finance, together. We’re on a mission to help reinvent the finan…" at bounding box center [626, 231] width 1076 height 350
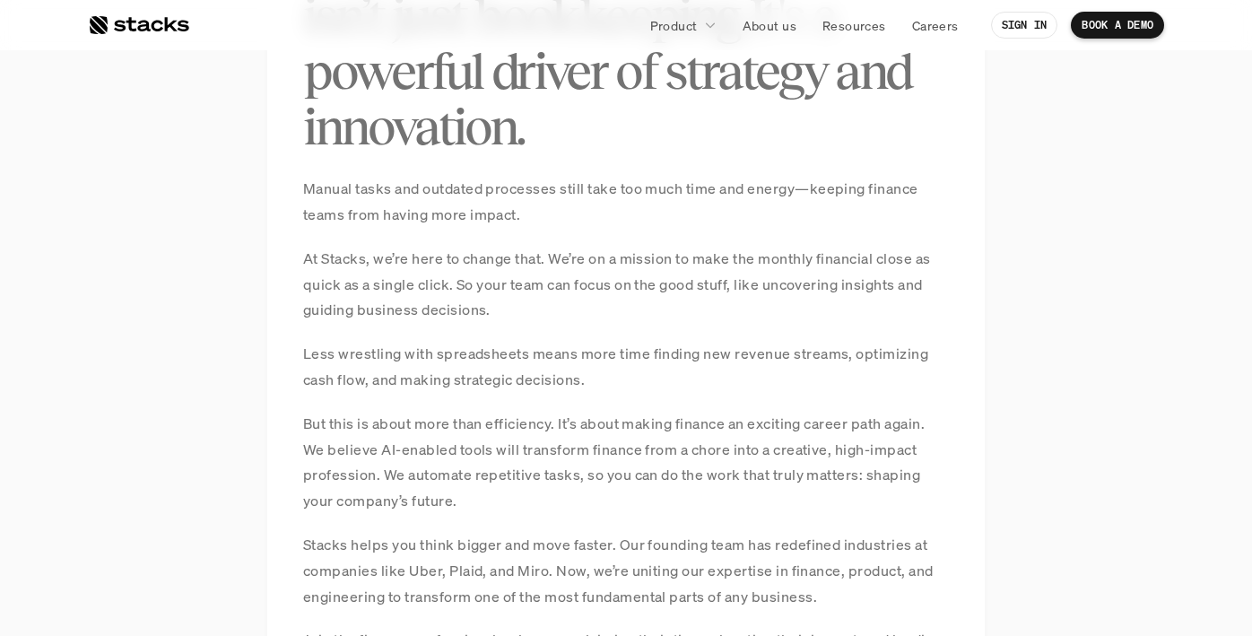
scroll to position [1388, 0]
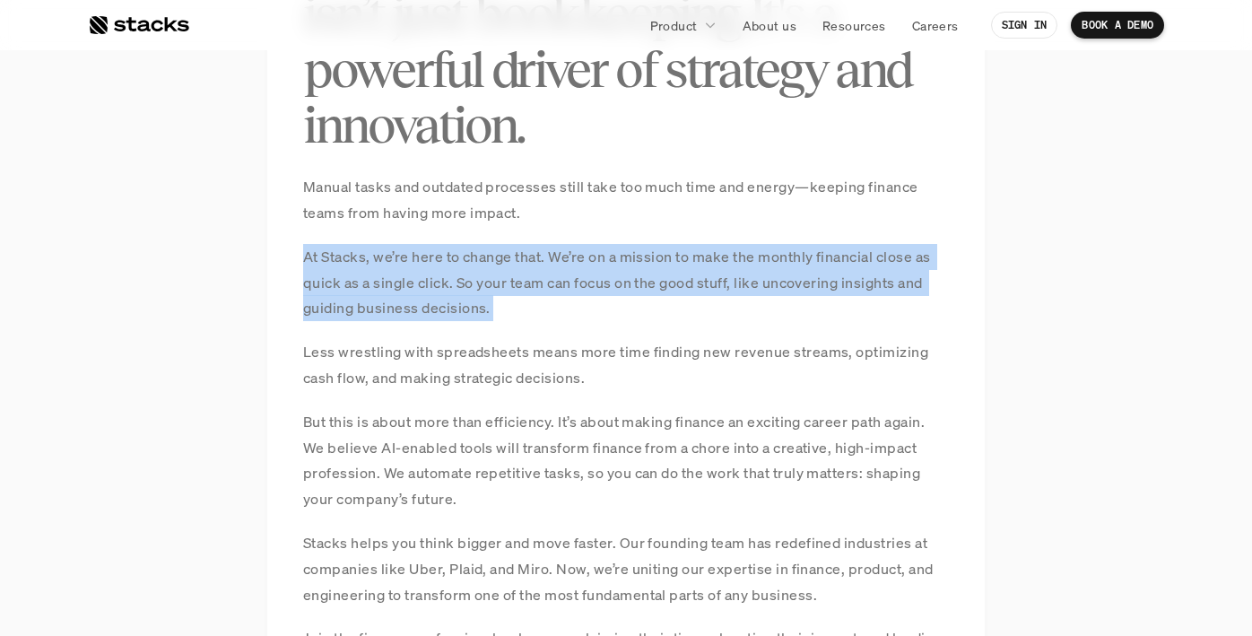
drag, startPoint x: 307, startPoint y: 255, endPoint x: 295, endPoint y: 359, distance: 104.6
click at [295, 359] on div "MANIFESTO At Stacks, we believe finance isn’t just bookkeeping. It's a powerful…" at bounding box center [625, 327] width 717 height 965
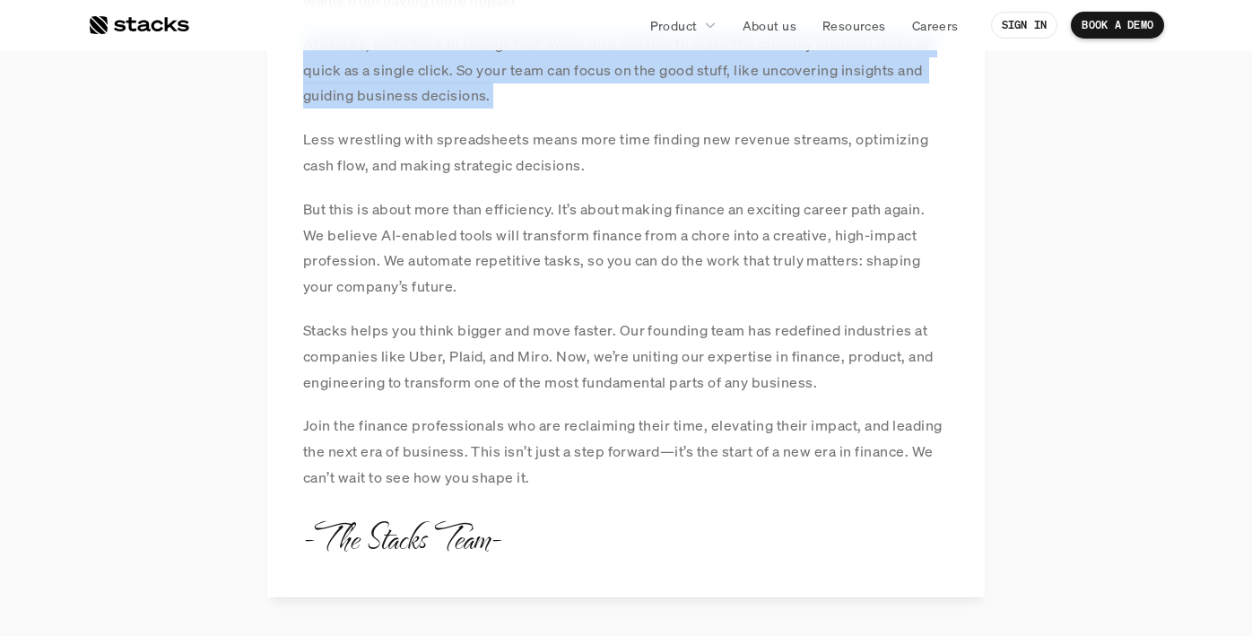
scroll to position [1602, 0]
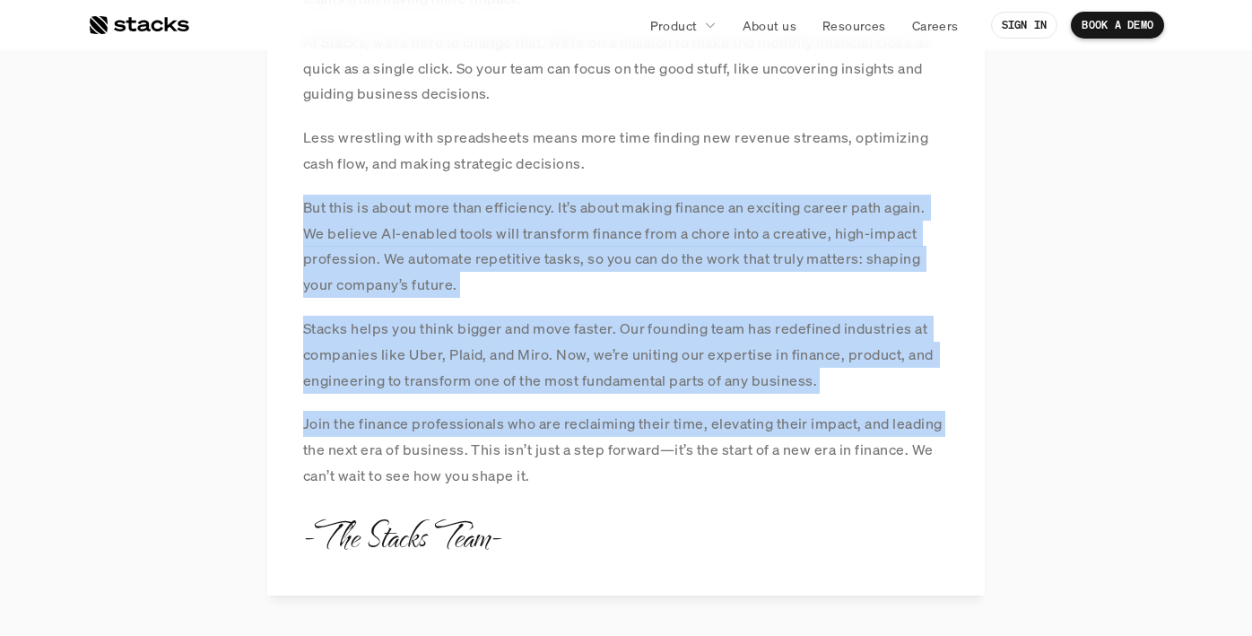
drag, startPoint x: 303, startPoint y: 214, endPoint x: 268, endPoint y: 441, distance: 229.5
click at [268, 441] on div "MANIFESTO At Stacks, we believe finance isn’t just bookkeeping. It's a powerful…" at bounding box center [625, 113] width 717 height 965
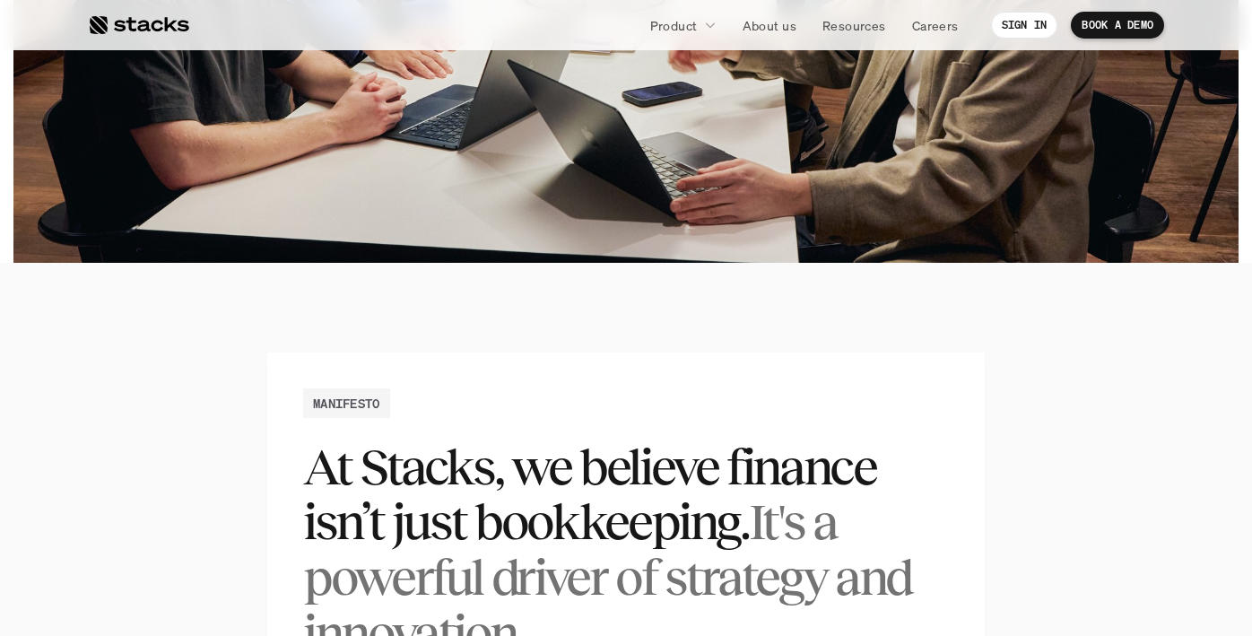
scroll to position [0, 0]
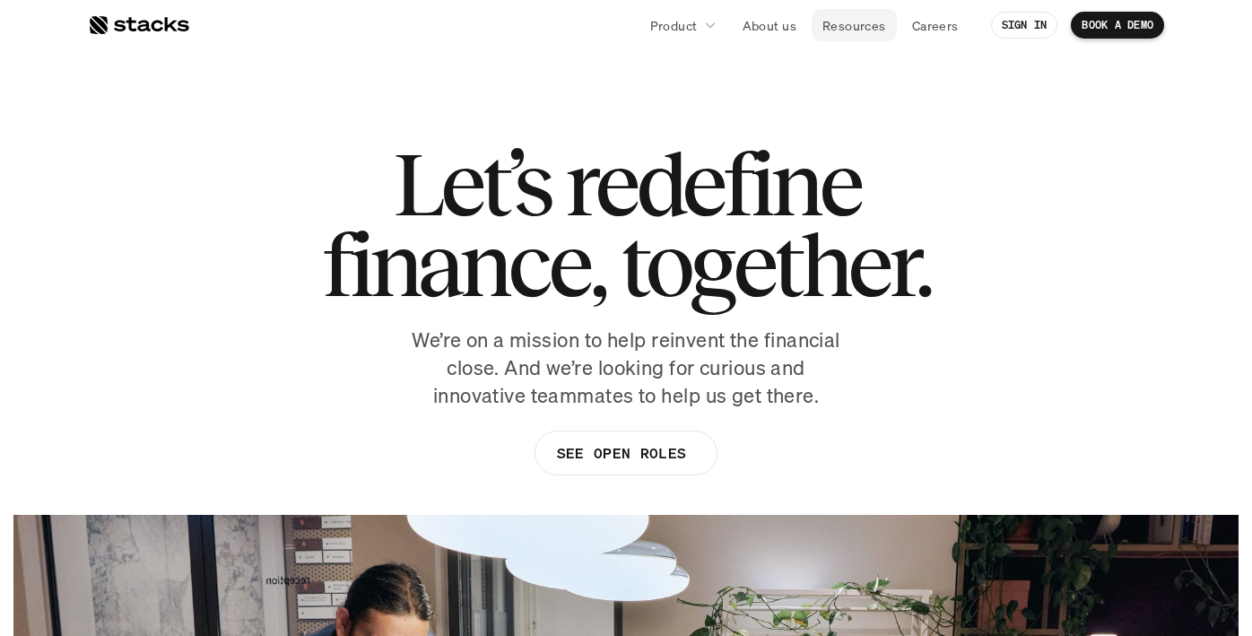
click at [832, 25] on p "Resources" at bounding box center [854, 25] width 64 height 19
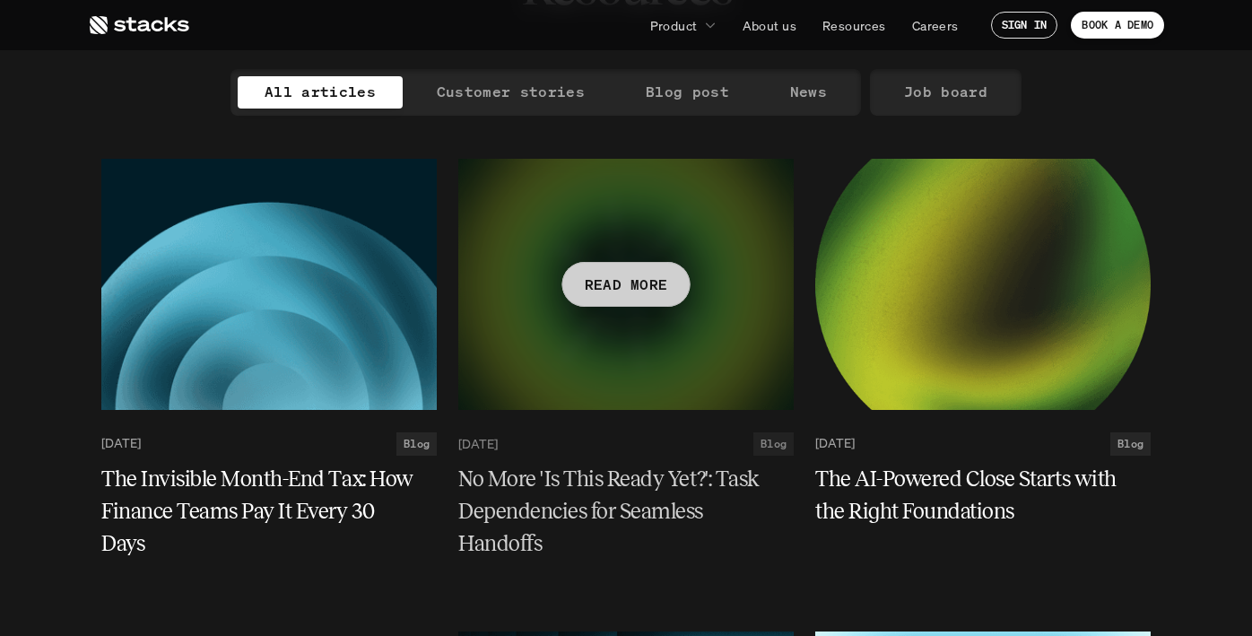
scroll to position [162, 0]
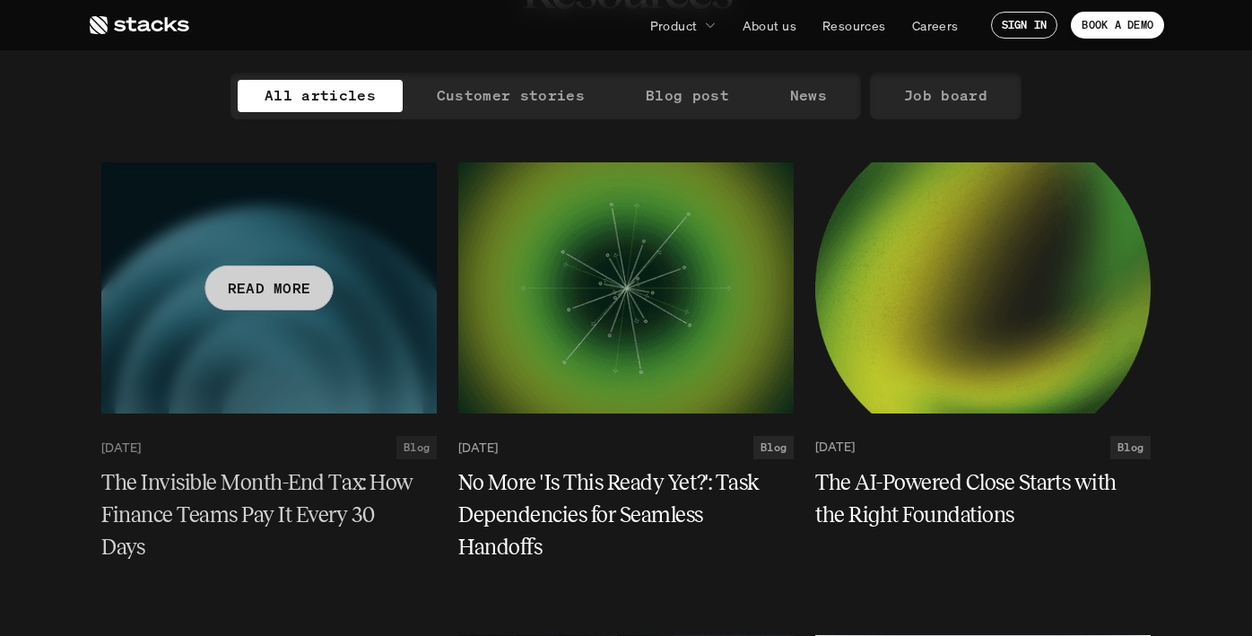
click at [225, 376] on div at bounding box center [268, 287] width 335 height 251
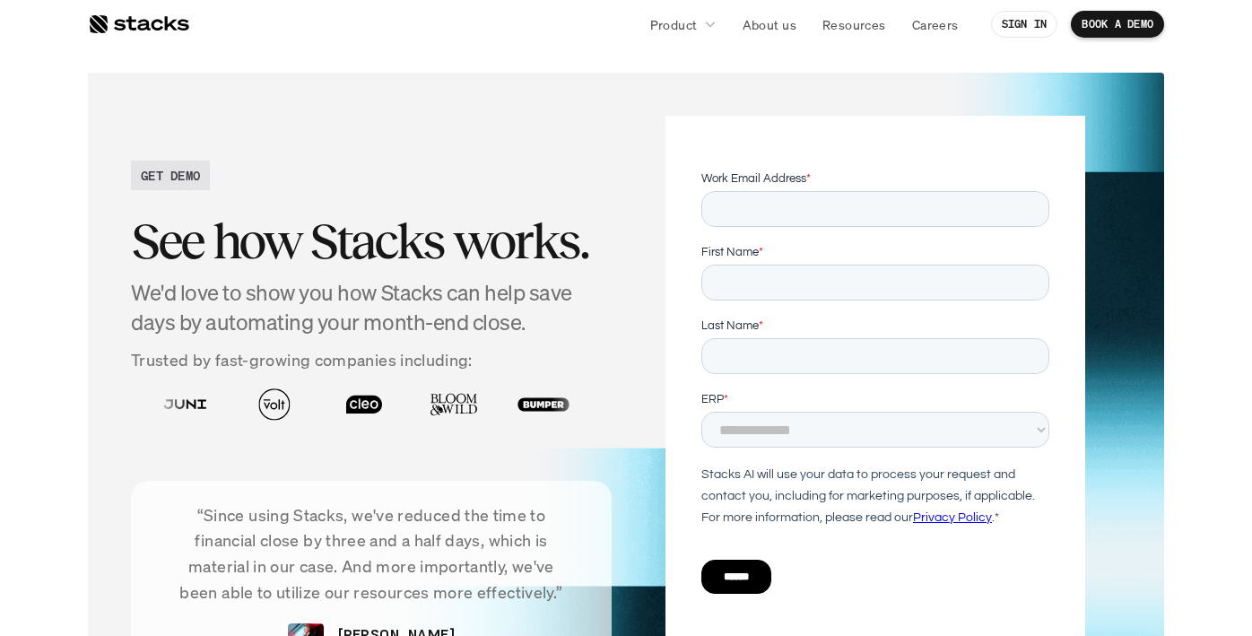
scroll to position [5130, 0]
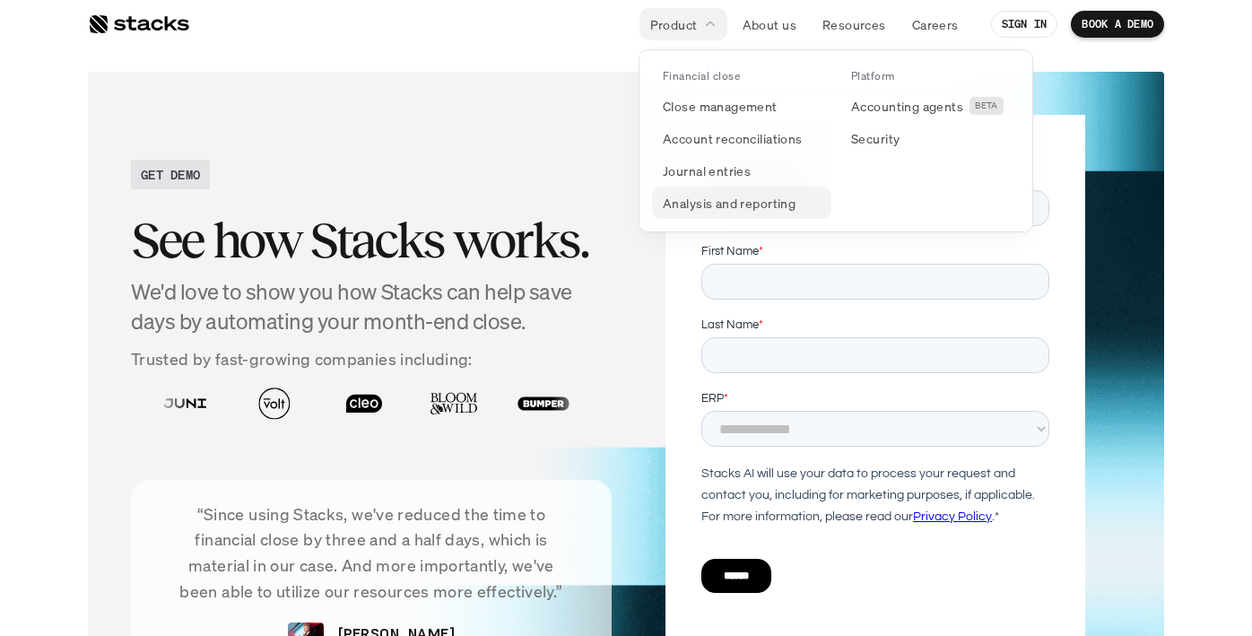
click at [689, 203] on p "Analysis and reporting" at bounding box center [729, 203] width 133 height 19
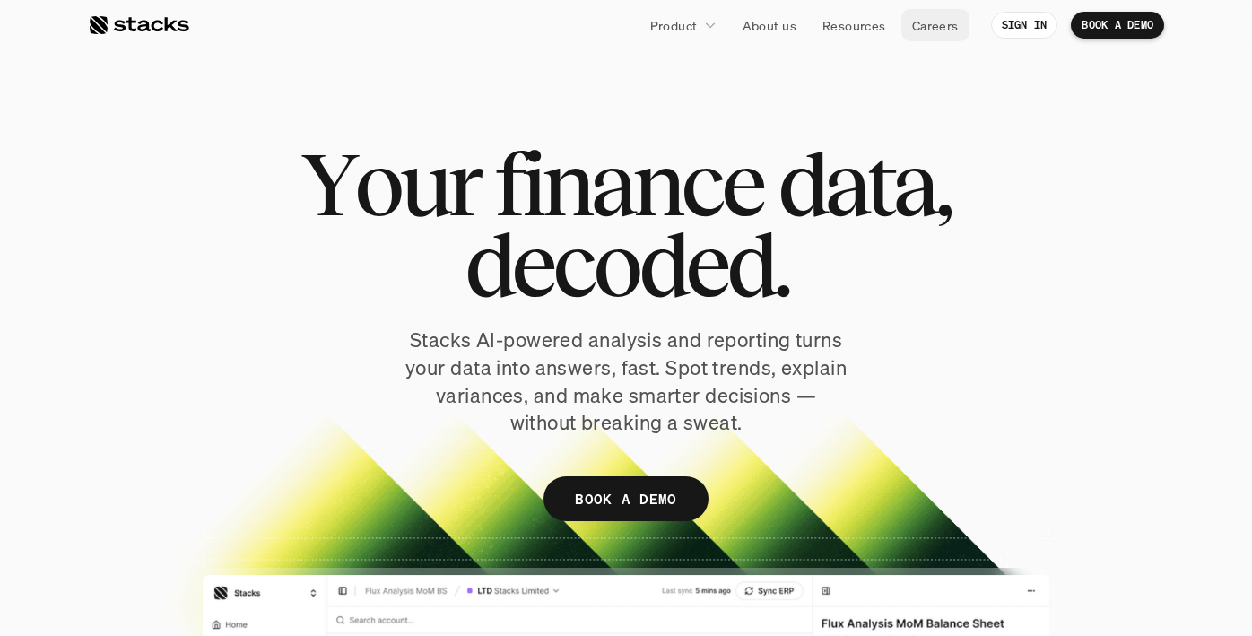
click at [931, 28] on p "Careers" at bounding box center [935, 25] width 47 height 19
